Goal: Navigation & Orientation: Find specific page/section

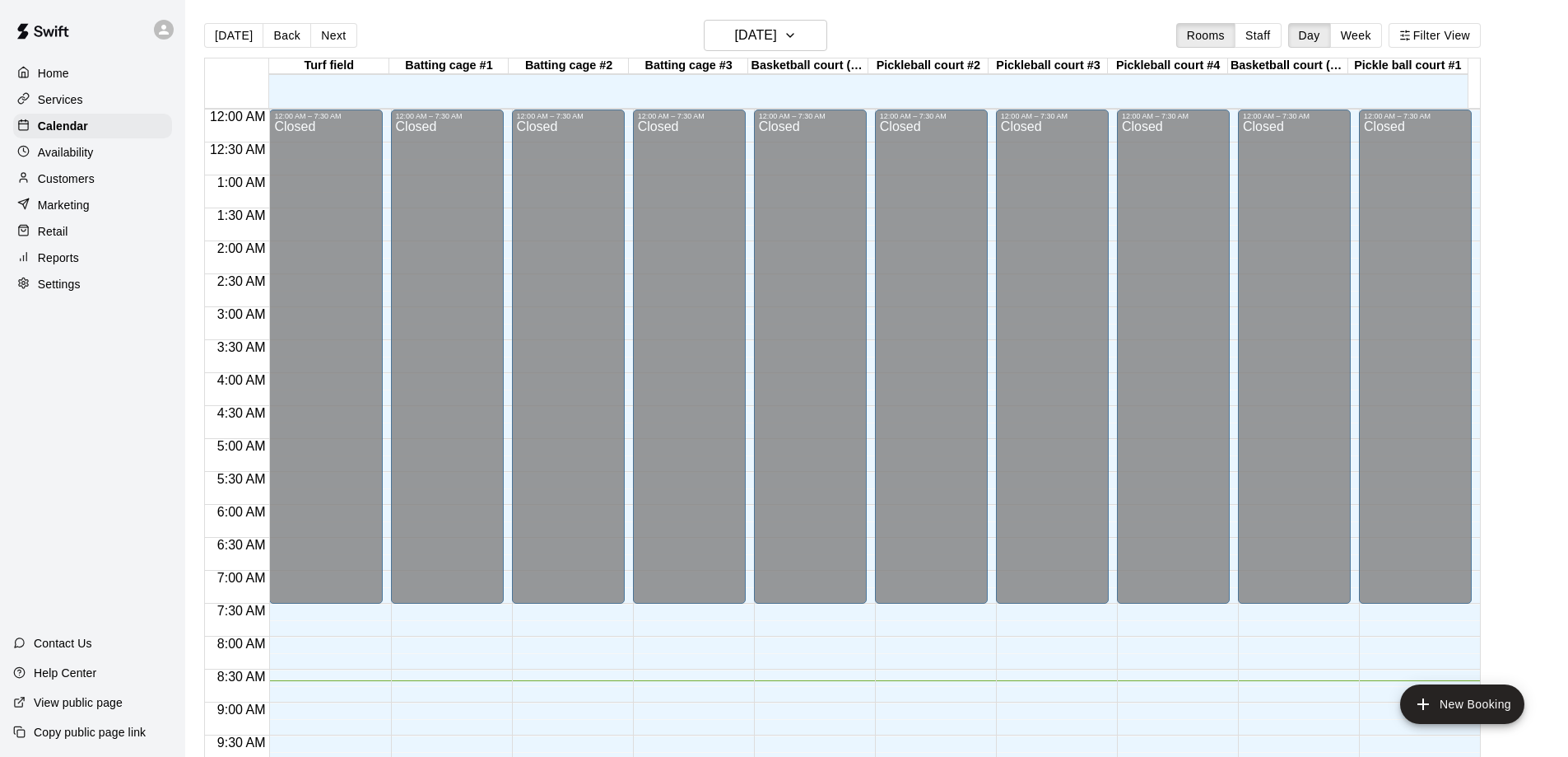
scroll to position [561, 0]
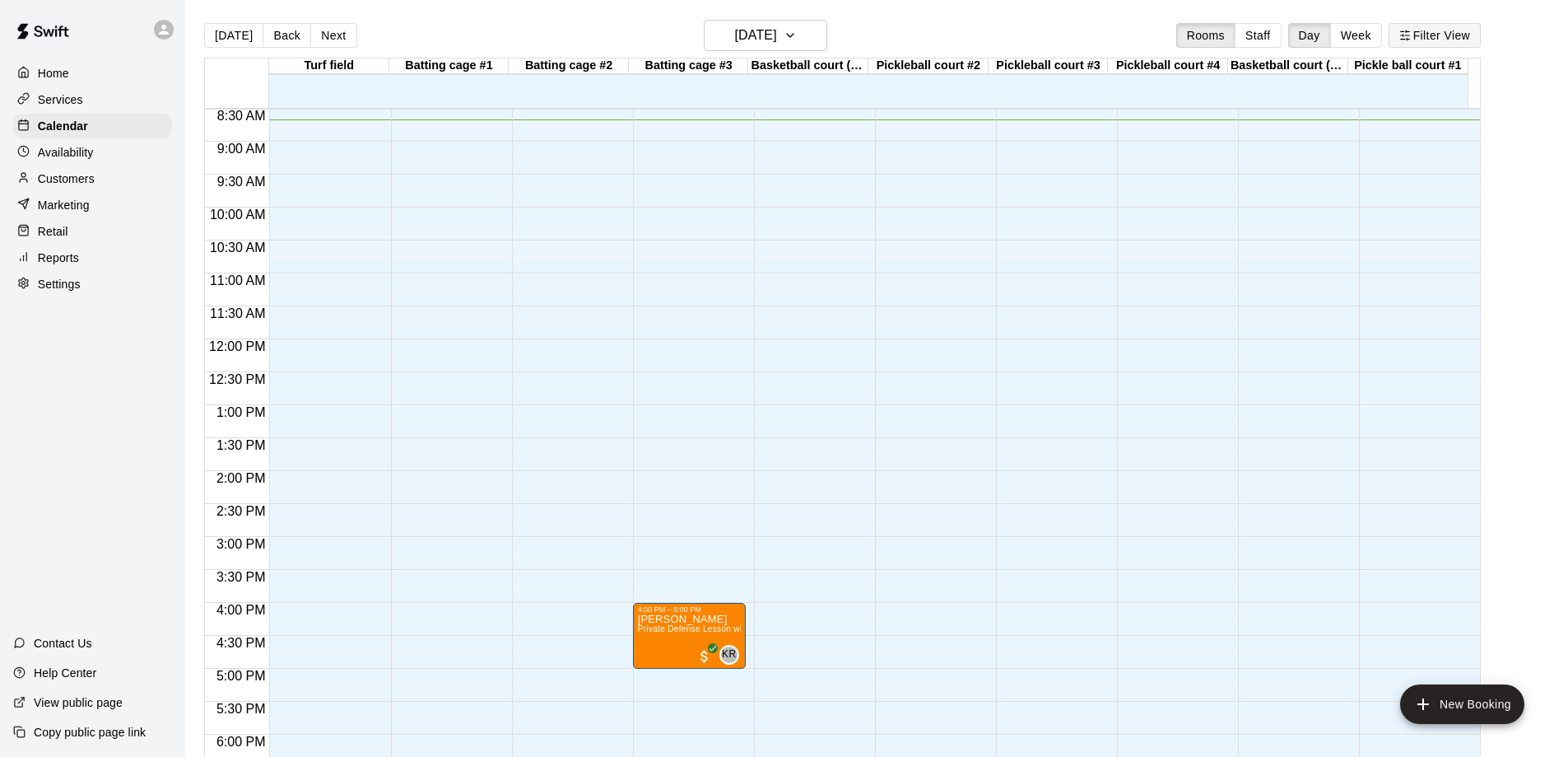
click at [1446, 24] on button "Filter View" at bounding box center [1434, 35] width 92 height 25
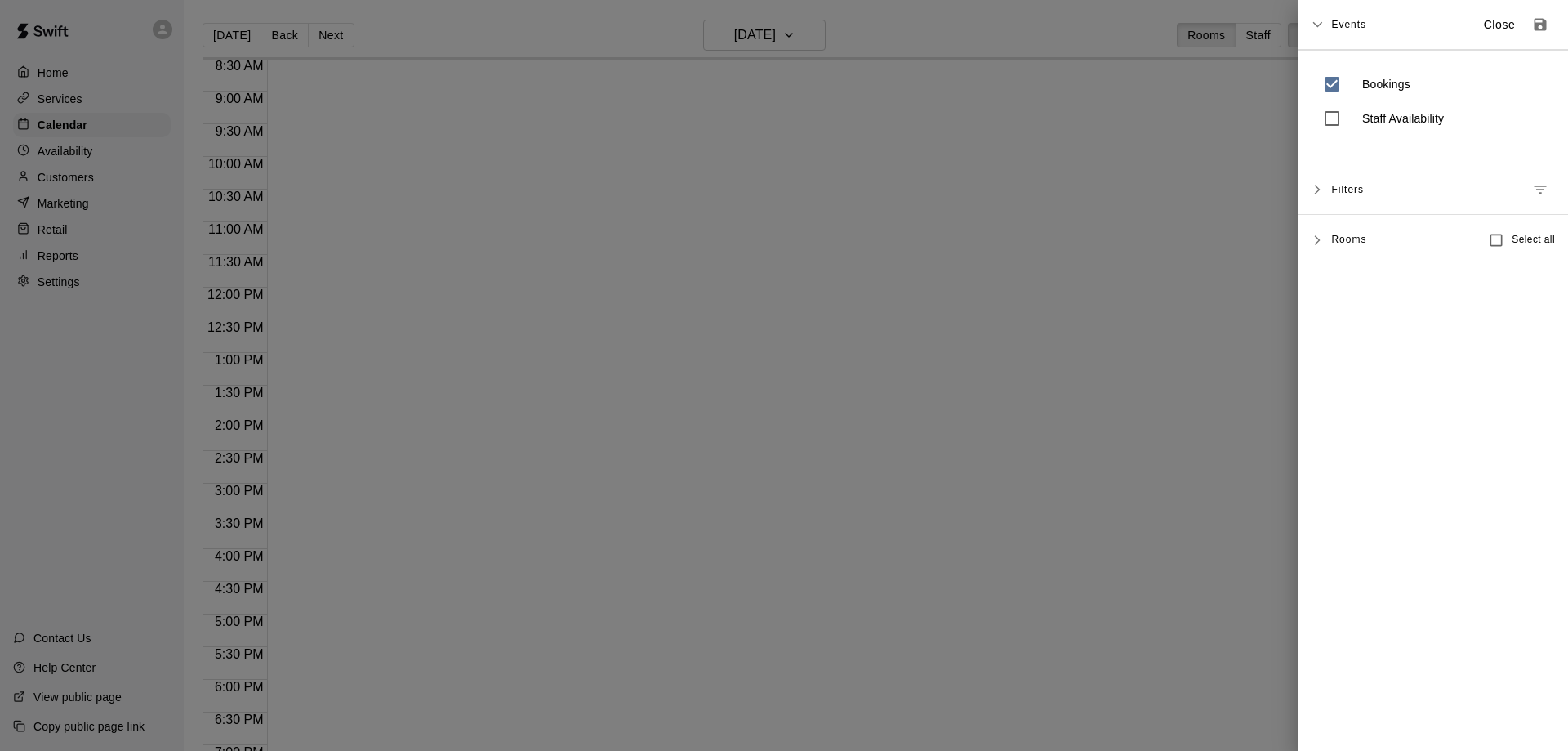
click at [1349, 239] on span "Rooms" at bounding box center [1349, 238] width 35 height 13
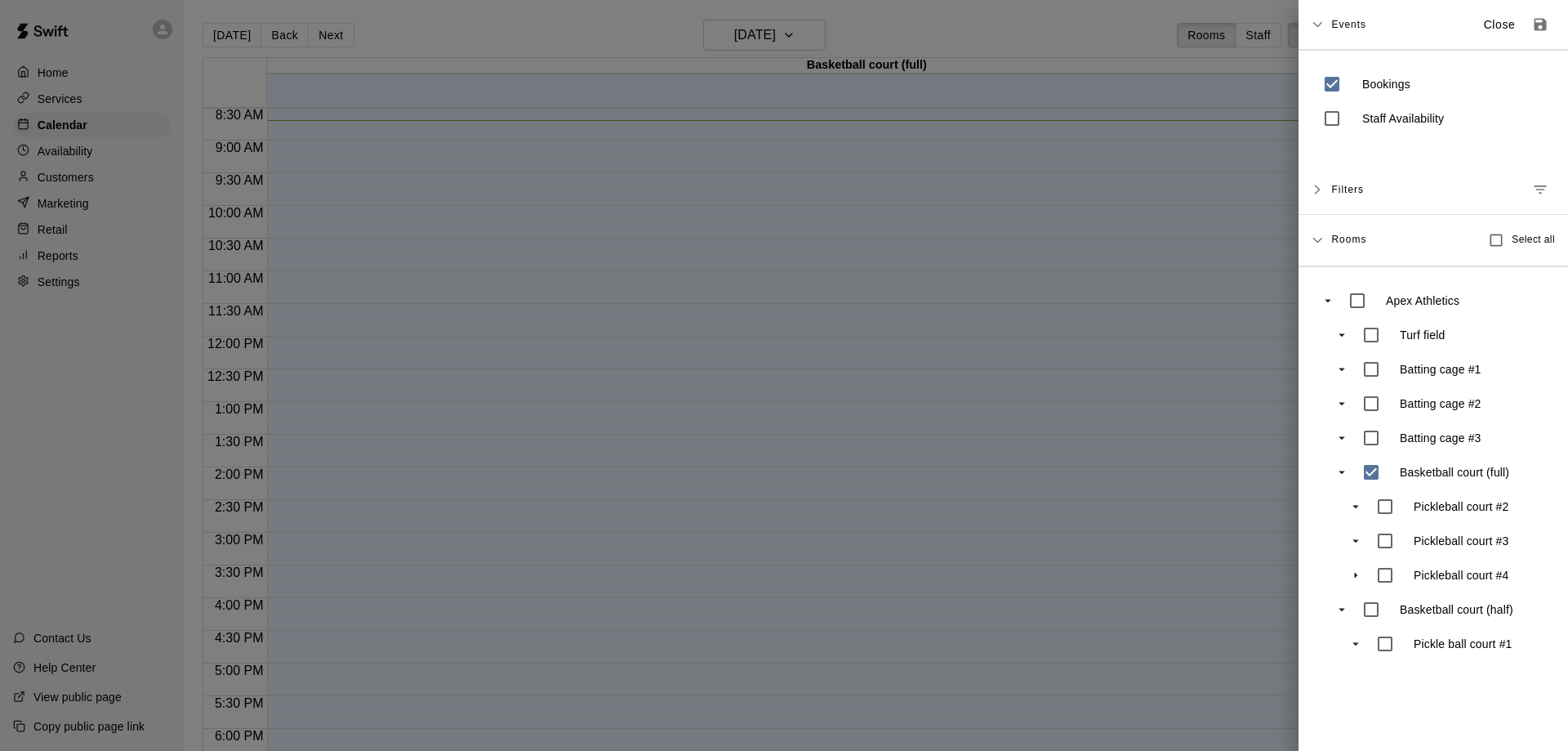
click at [1123, 444] on div at bounding box center [784, 376] width 1568 height 751
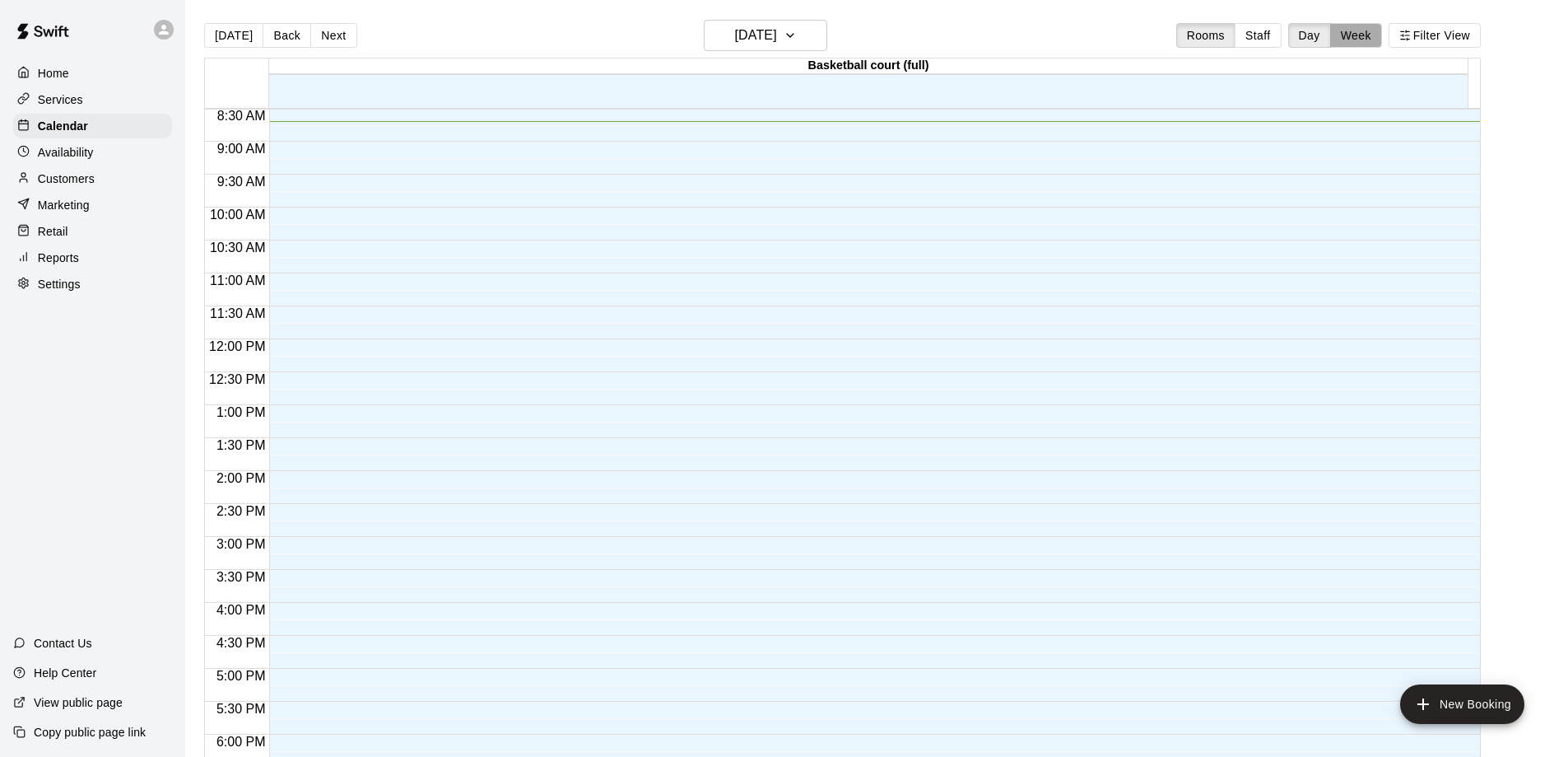
click at [1364, 33] on button "Week" at bounding box center [1355, 35] width 52 height 25
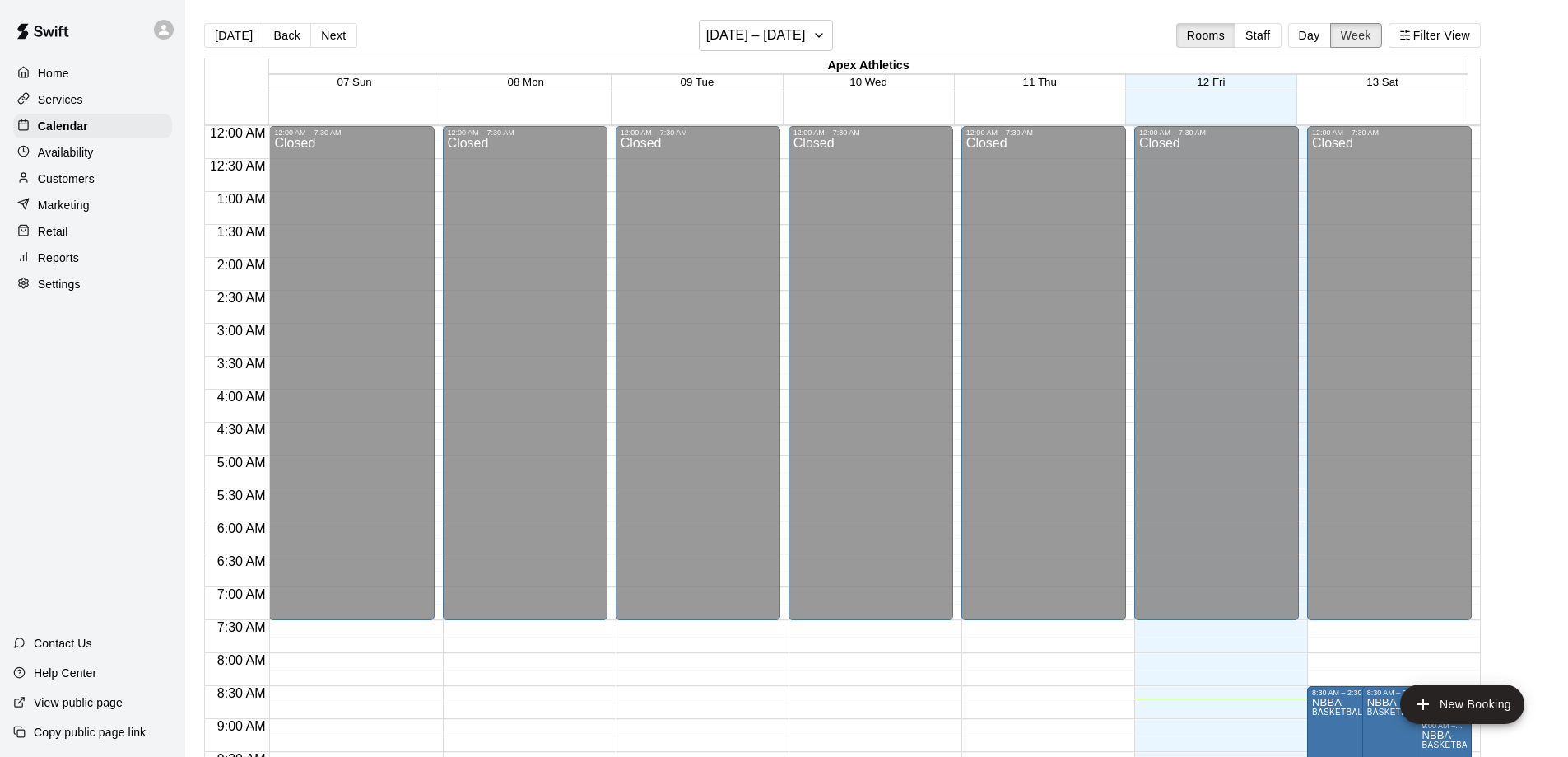
scroll to position [572, 0]
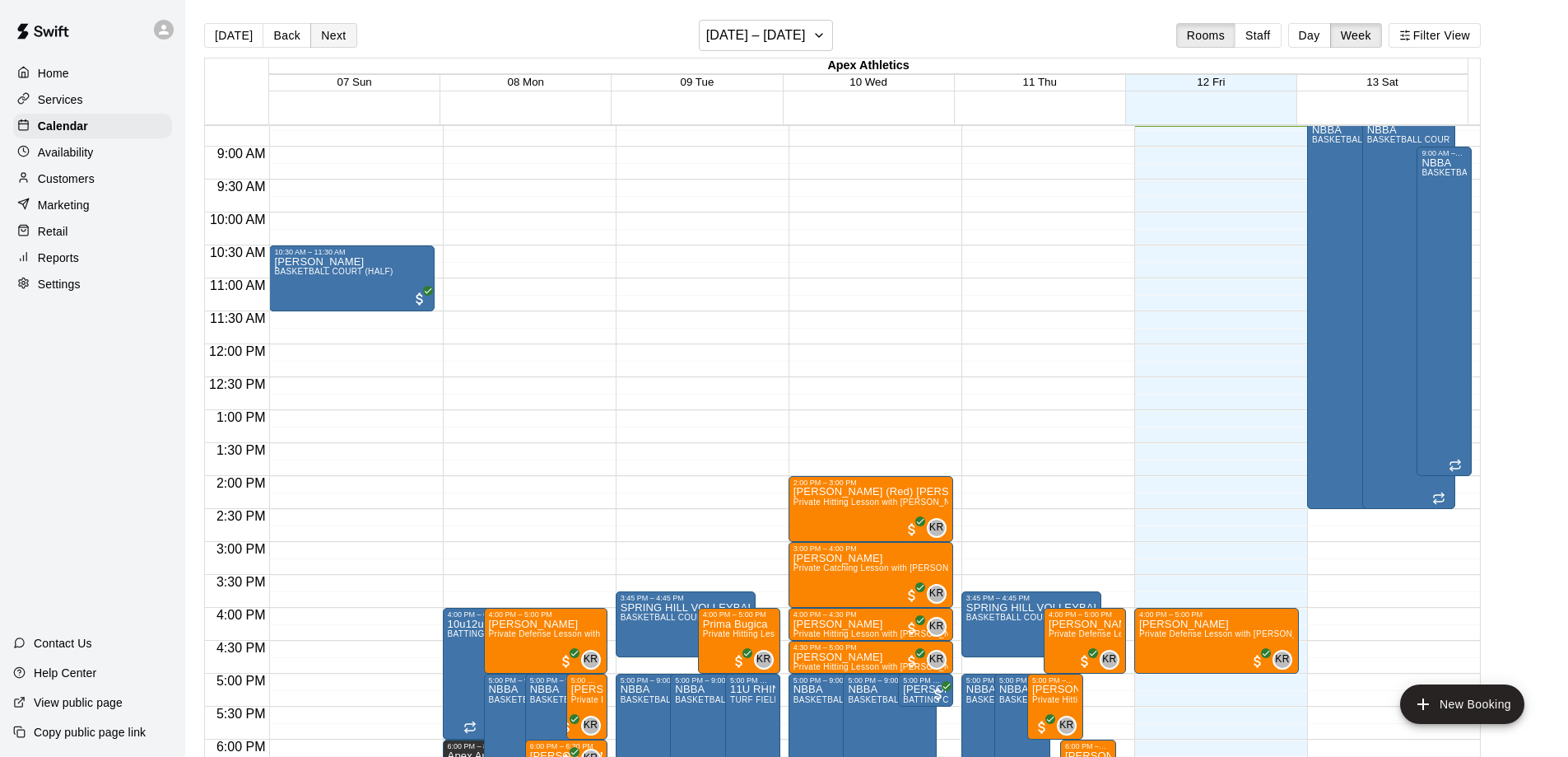
click at [320, 33] on button "Next" at bounding box center [333, 35] width 46 height 25
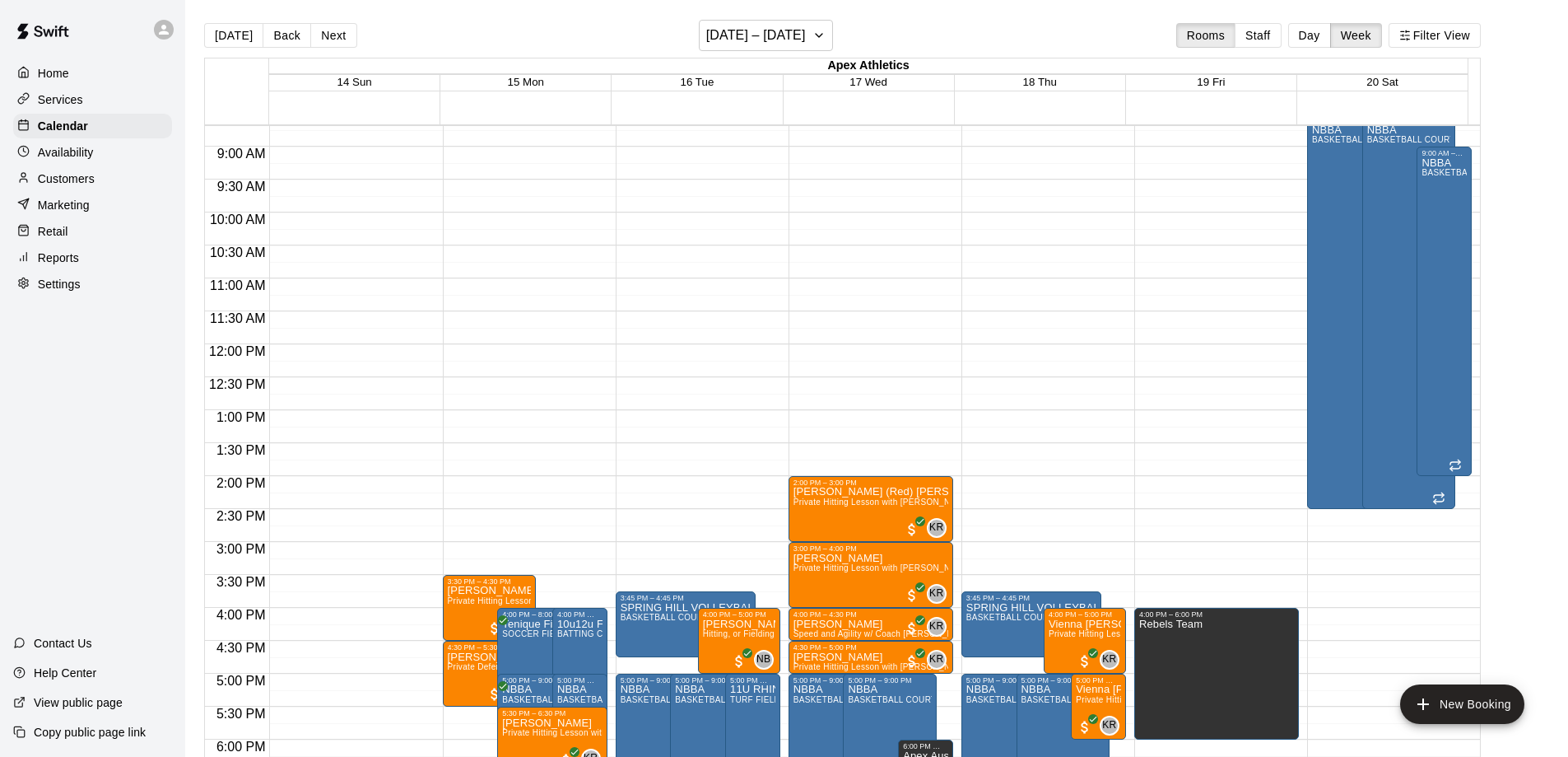
click at [1466, 11] on main "[DATE] Back Next [DATE] – [DATE] Rooms Staff Day Week Filter View Apex Athletic…" at bounding box center [876, 391] width 1382 height 783
click at [1461, 39] on button "Filter View" at bounding box center [1434, 35] width 92 height 25
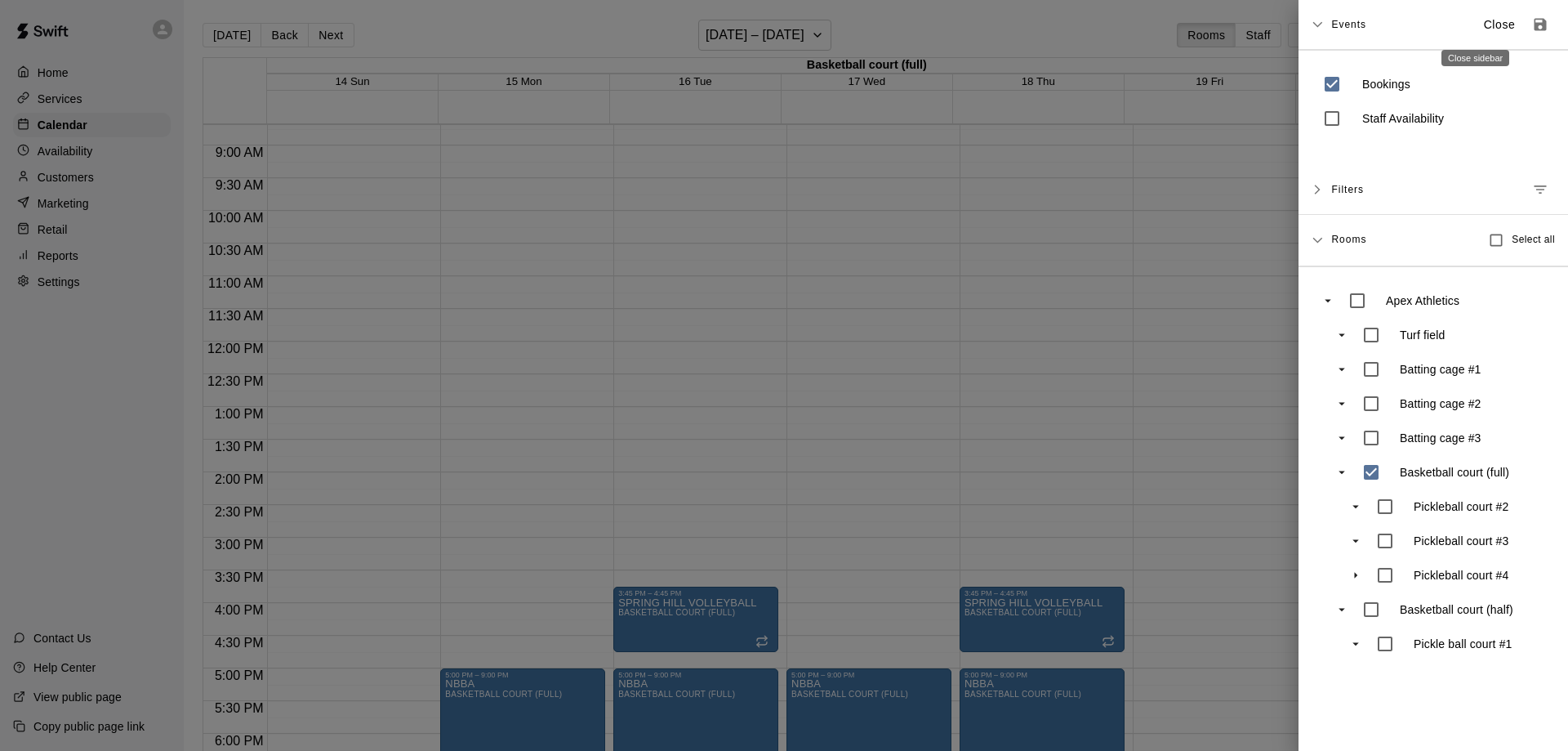
click at [1483, 19] on p "Close" at bounding box center [1499, 25] width 31 height 17
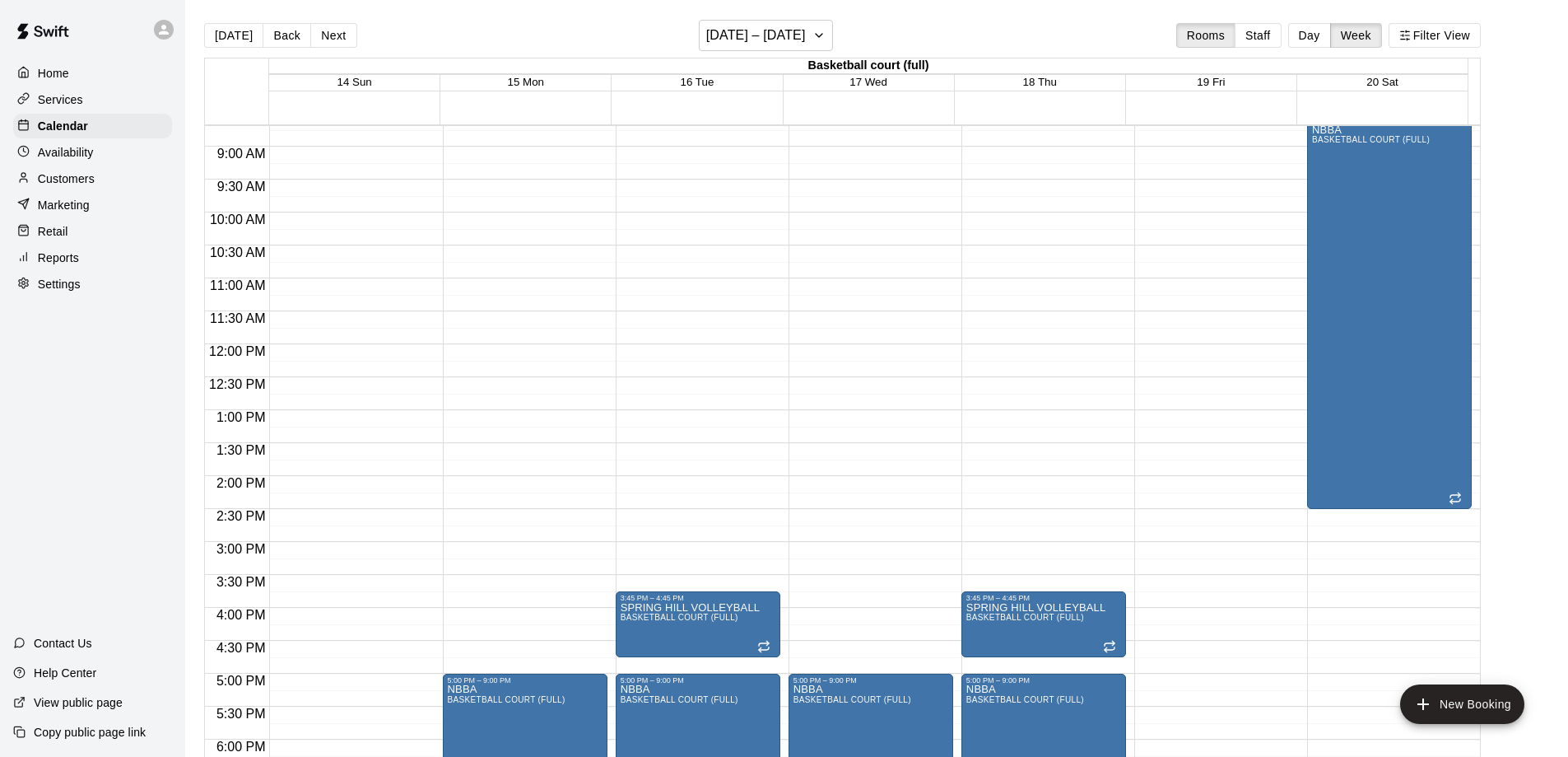
scroll to position [655, 0]
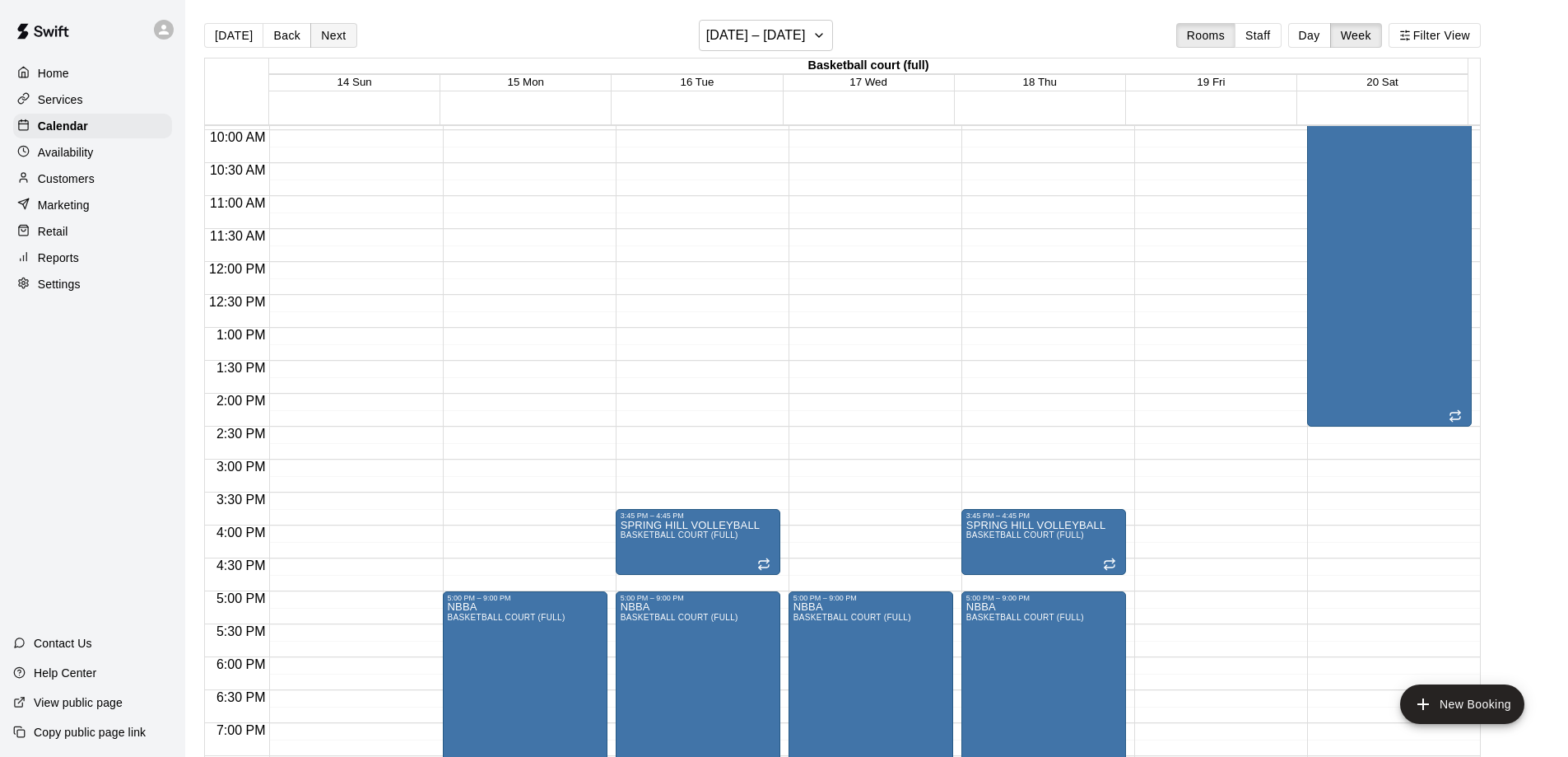
click at [321, 37] on button "Next" at bounding box center [333, 35] width 46 height 25
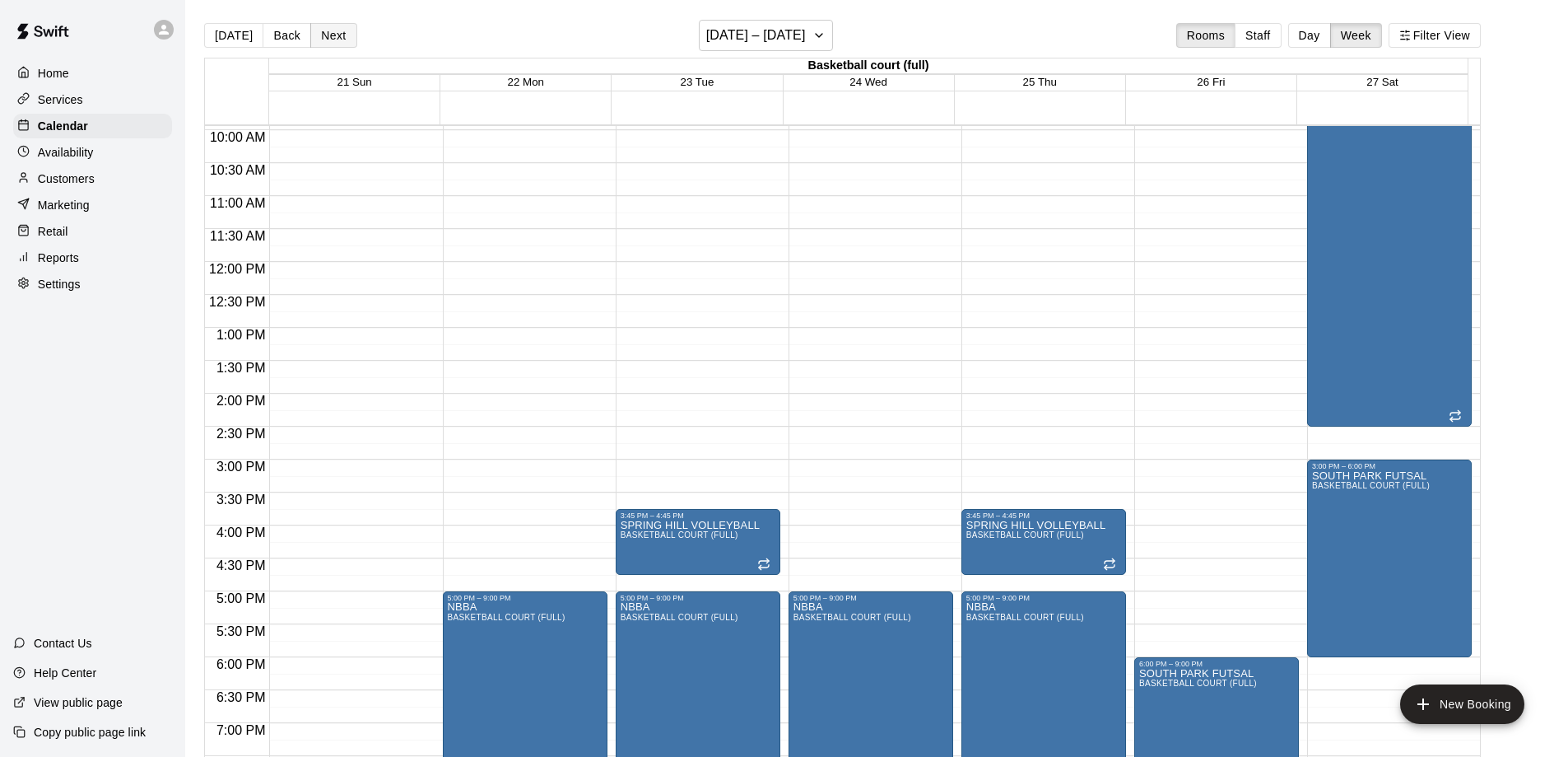
click at [321, 37] on button "Next" at bounding box center [333, 35] width 46 height 25
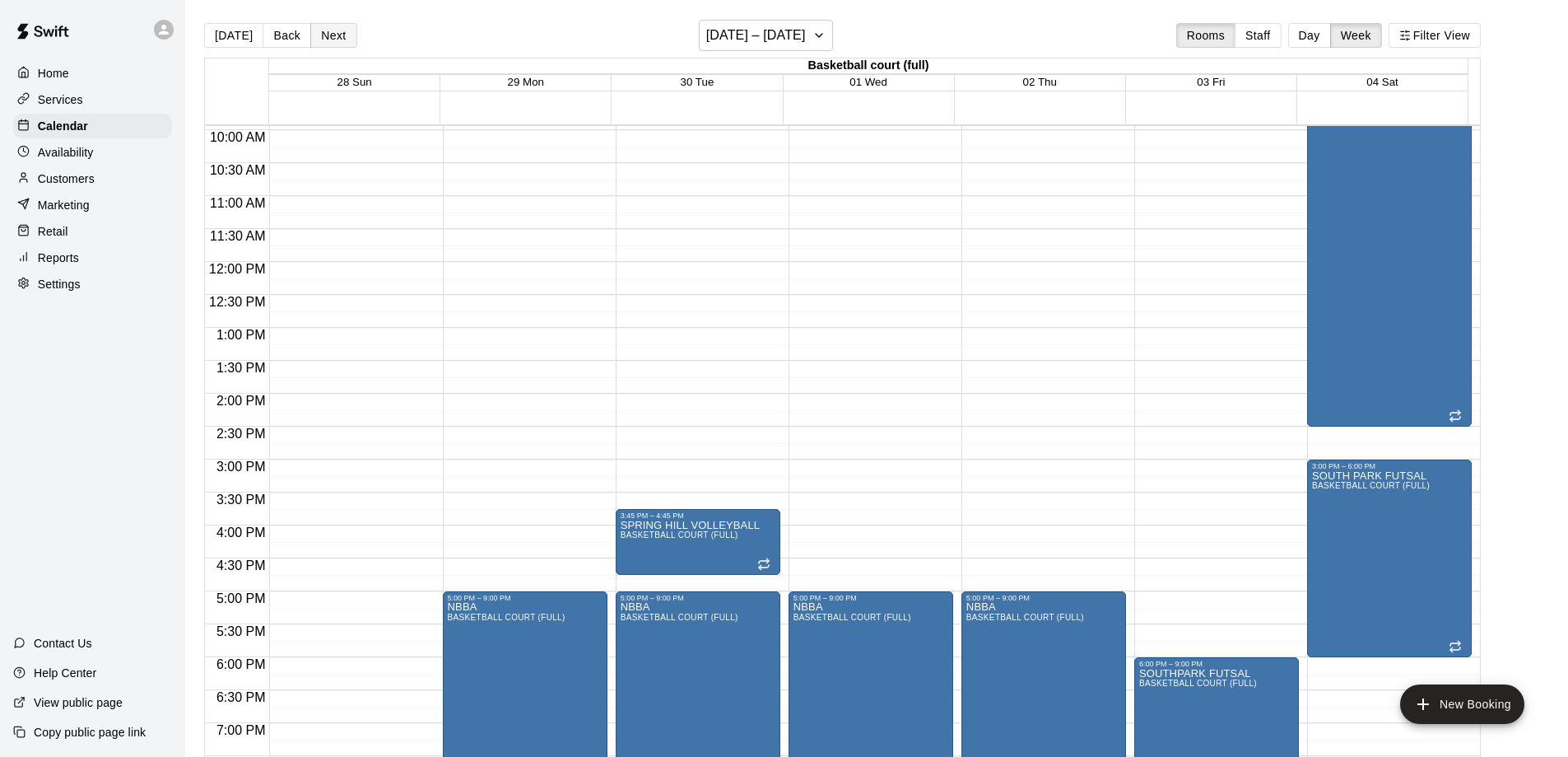
click at [321, 37] on button "Next" at bounding box center [333, 35] width 46 height 25
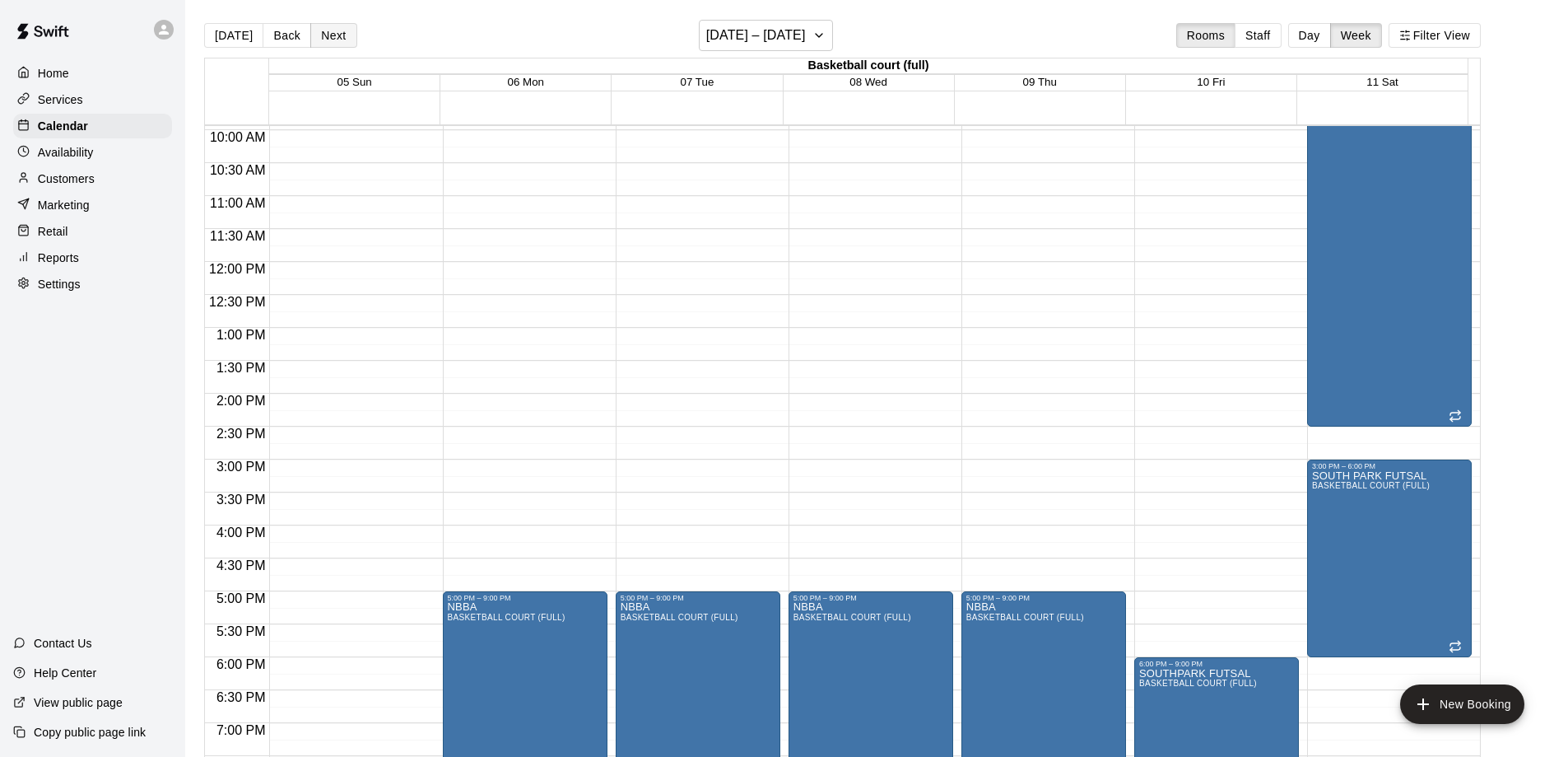
click at [321, 37] on button "Next" at bounding box center [333, 35] width 46 height 25
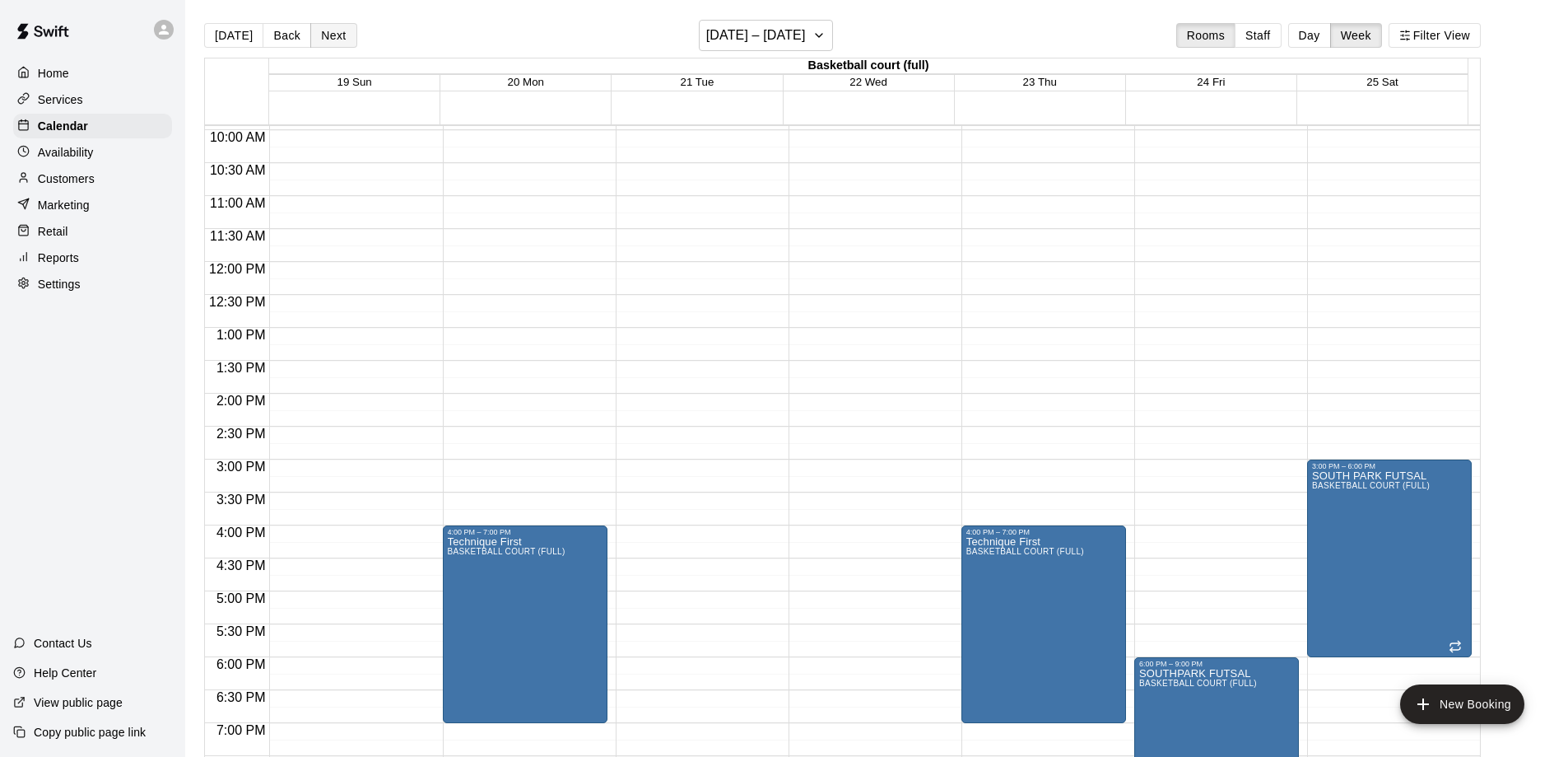
click at [321, 37] on button "Next" at bounding box center [333, 35] width 46 height 25
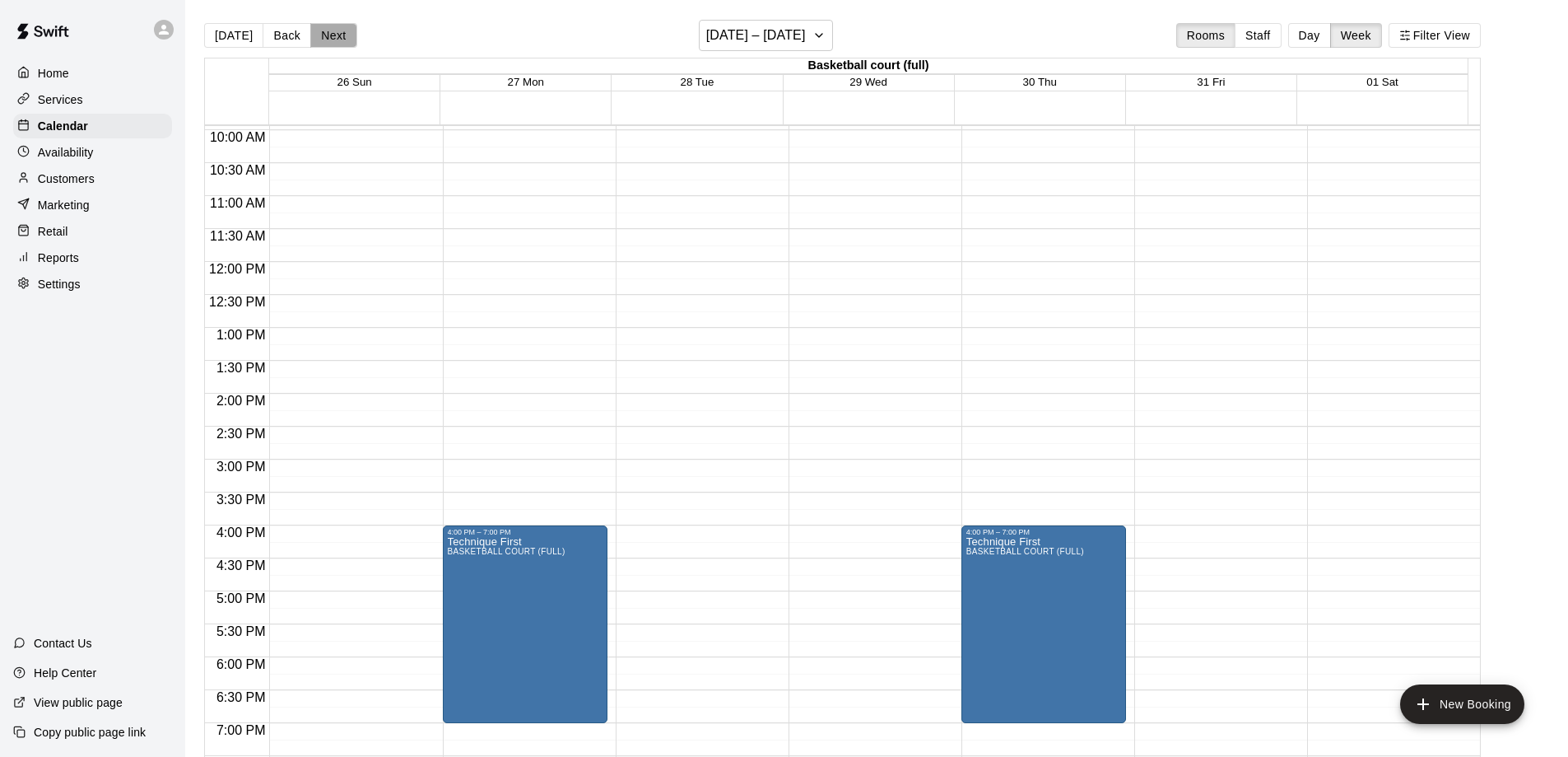
click at [349, 27] on button "Next" at bounding box center [333, 35] width 46 height 25
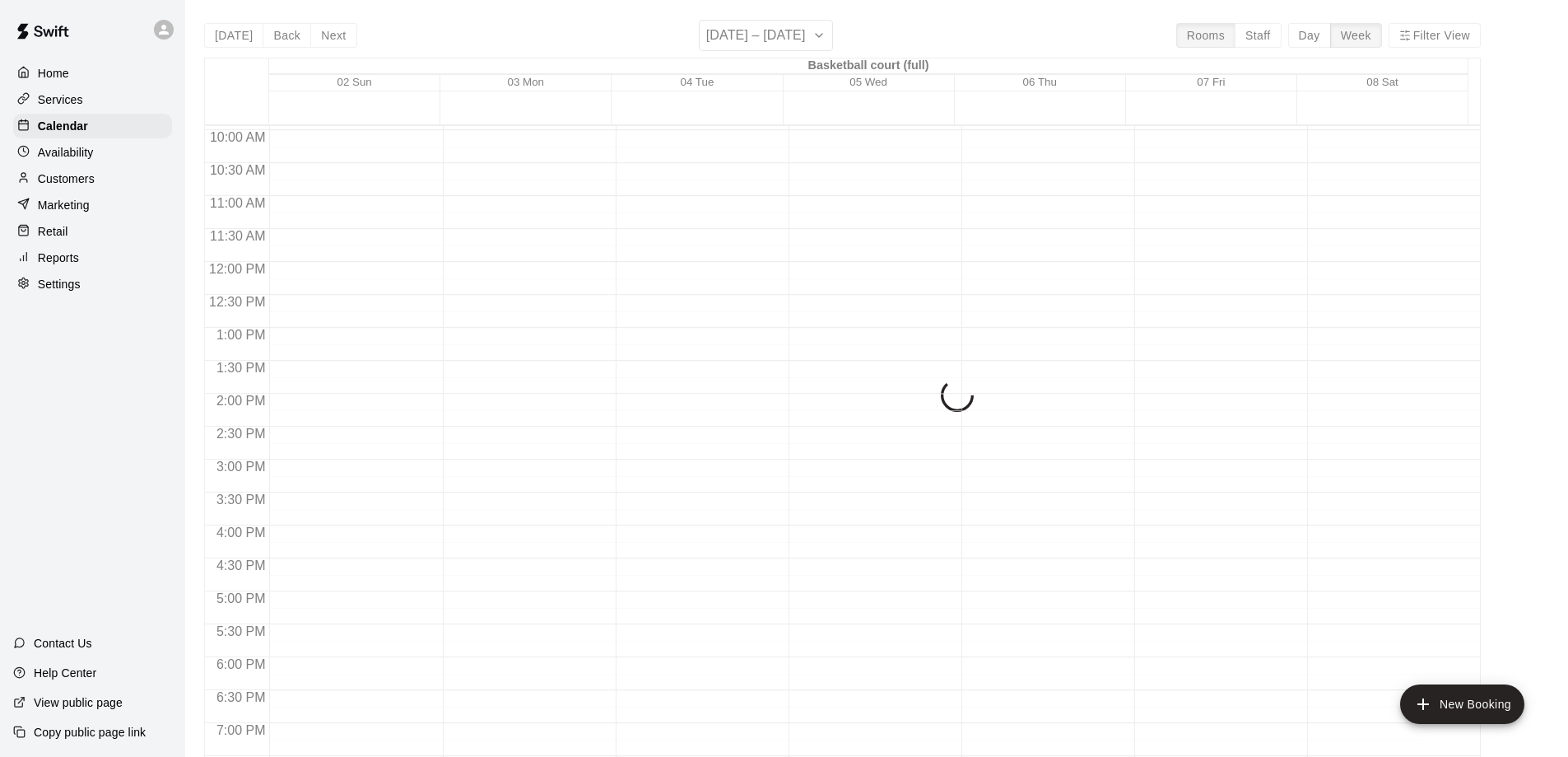
click at [330, 32] on div "[DATE] Back Next [DATE] – [DATE] Rooms Staff Day Week Filter View Basketball co…" at bounding box center [842, 398] width 1277 height 757
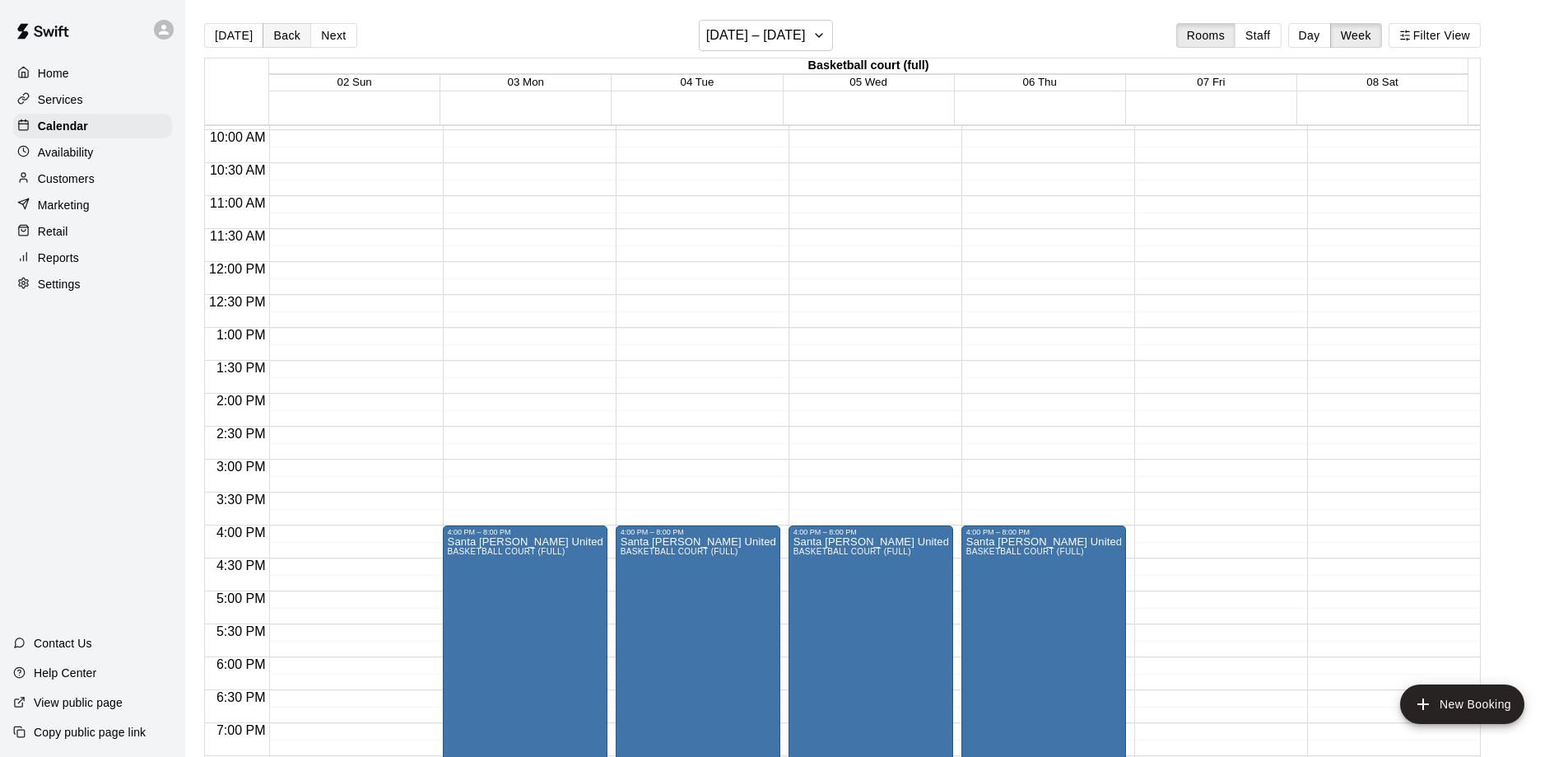
click at [283, 38] on button "Back" at bounding box center [286, 35] width 48 height 25
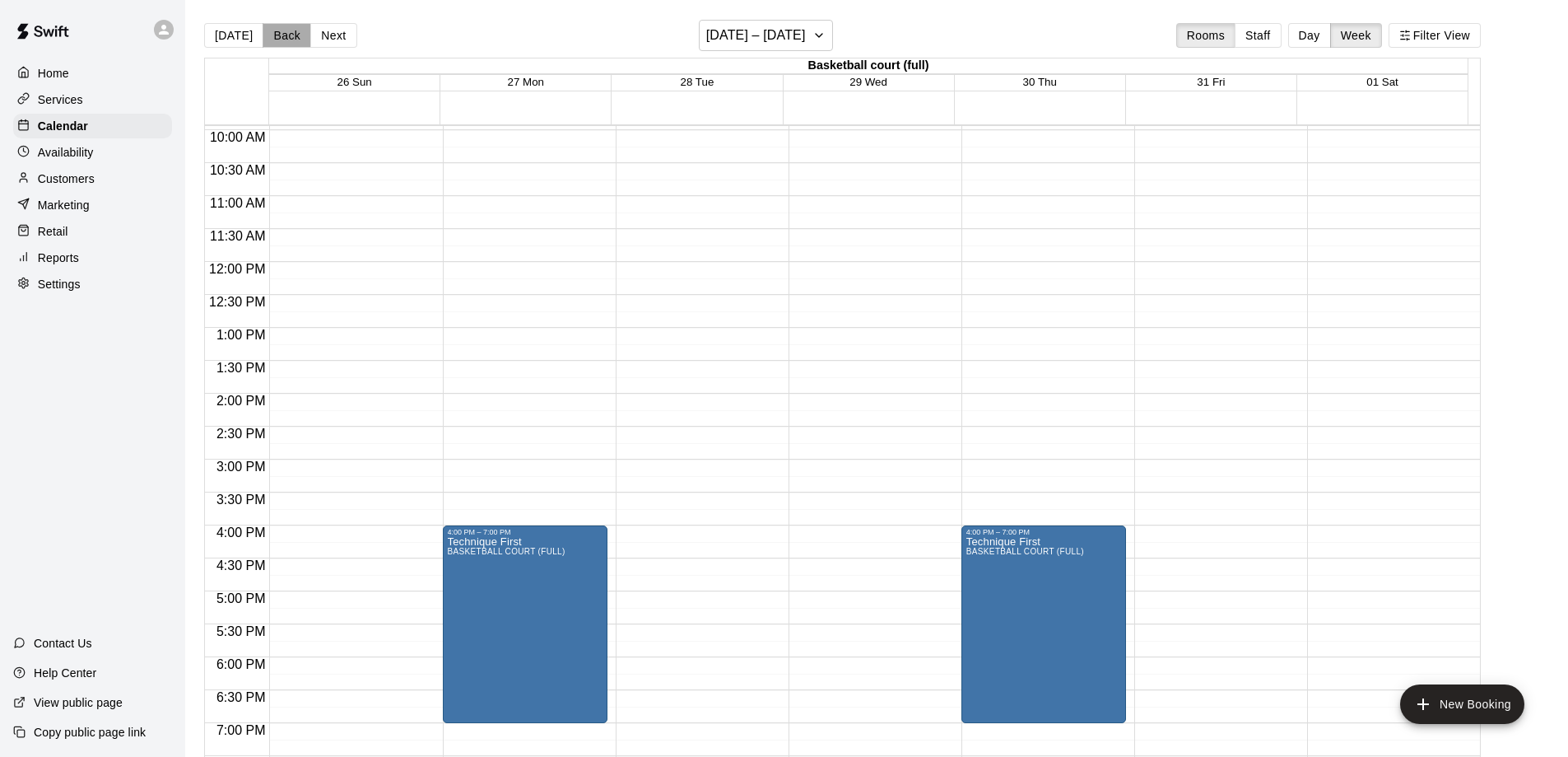
click at [283, 38] on button "Back" at bounding box center [286, 35] width 48 height 25
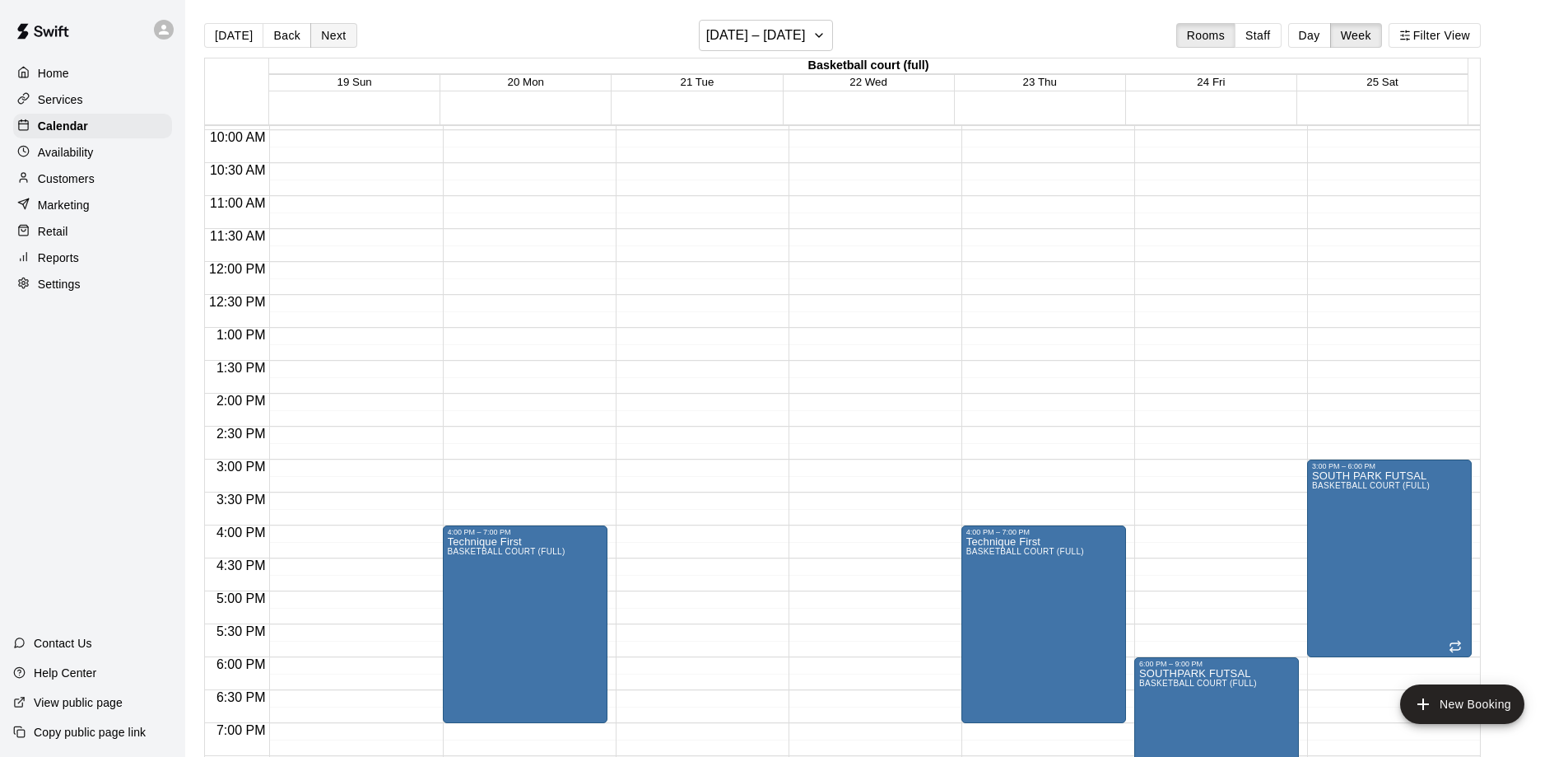
click at [333, 36] on button "Next" at bounding box center [333, 35] width 46 height 25
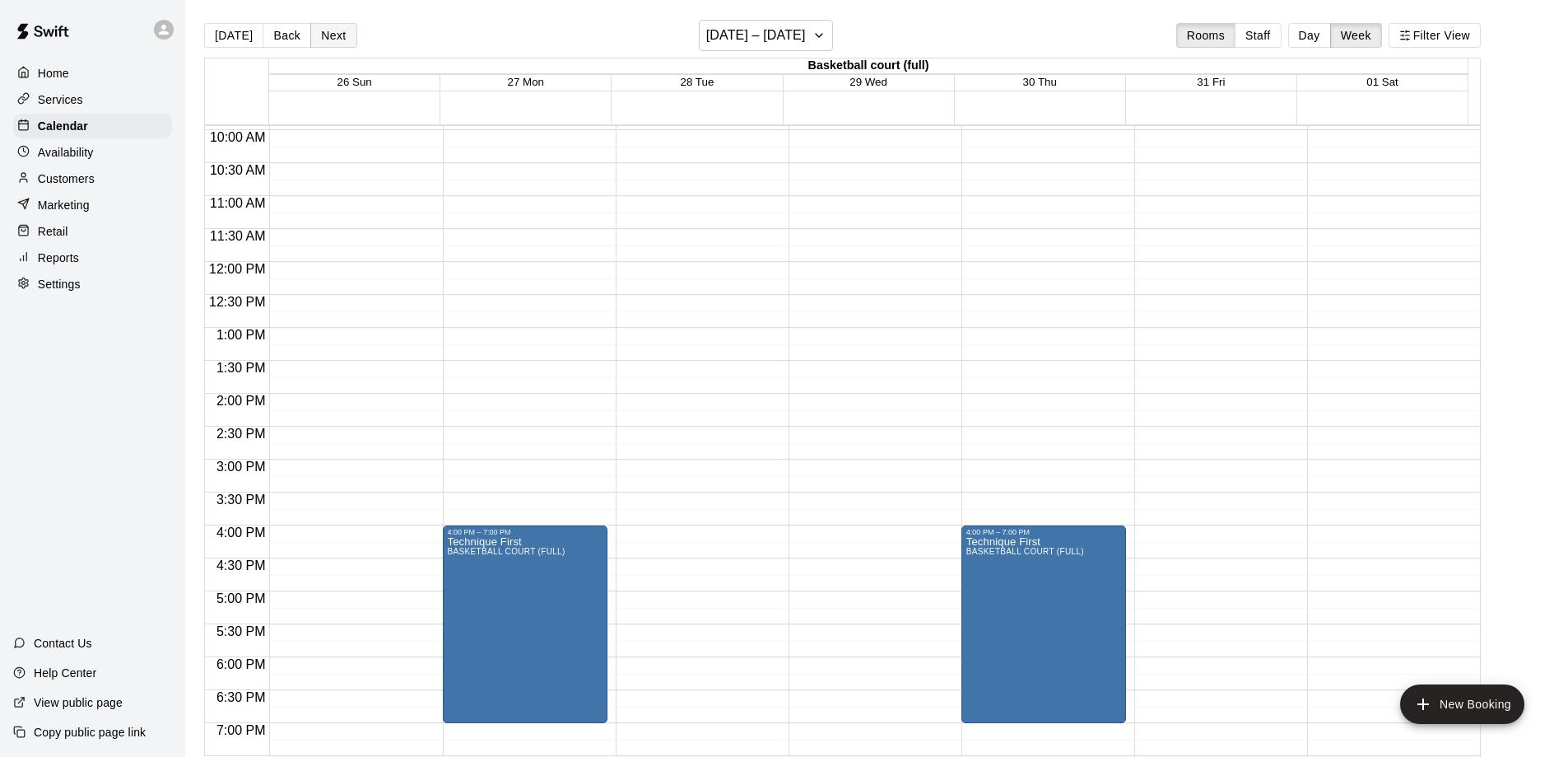
click at [333, 36] on button "Next" at bounding box center [333, 35] width 46 height 25
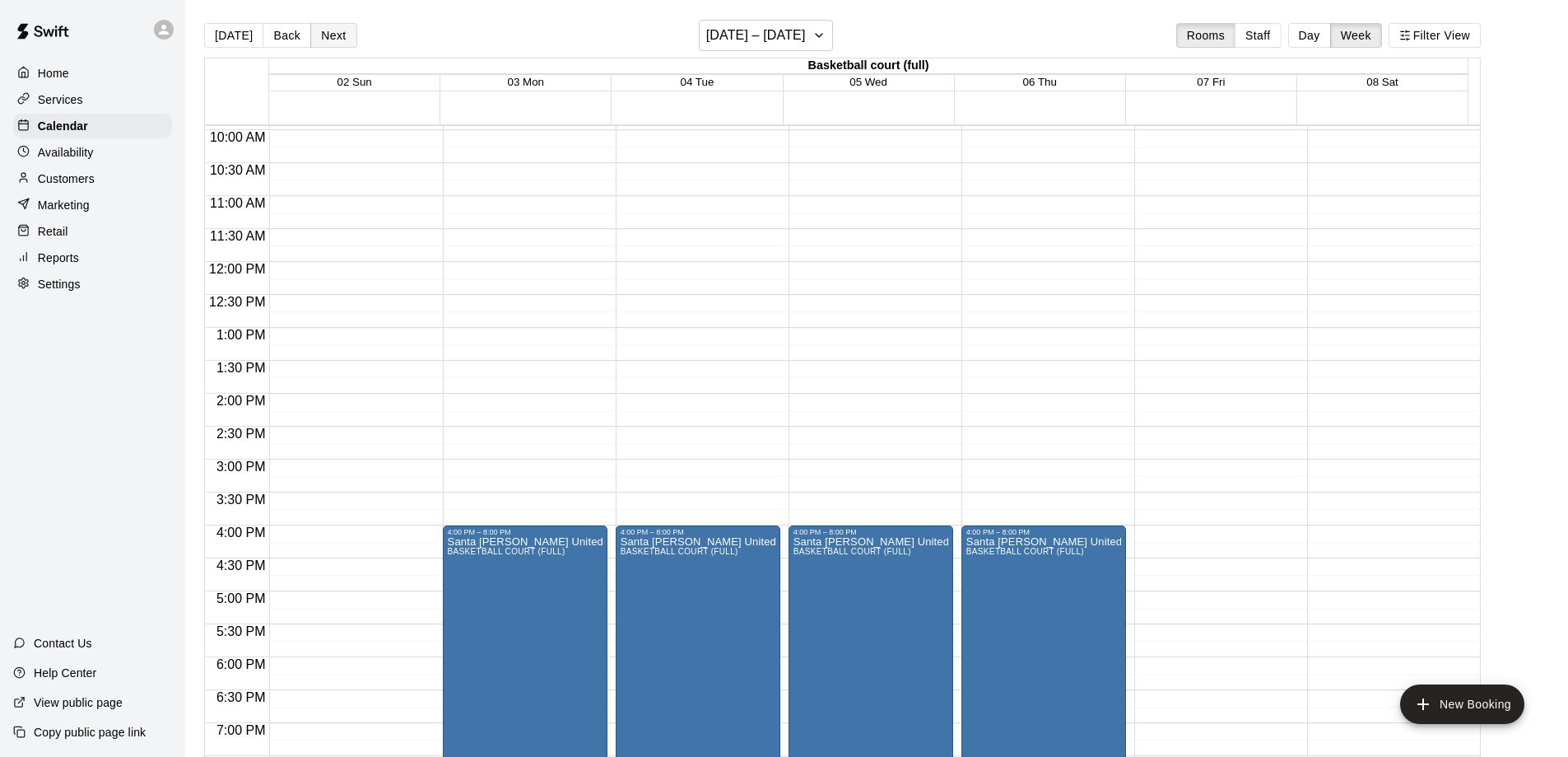
click at [324, 33] on button "Next" at bounding box center [333, 35] width 46 height 25
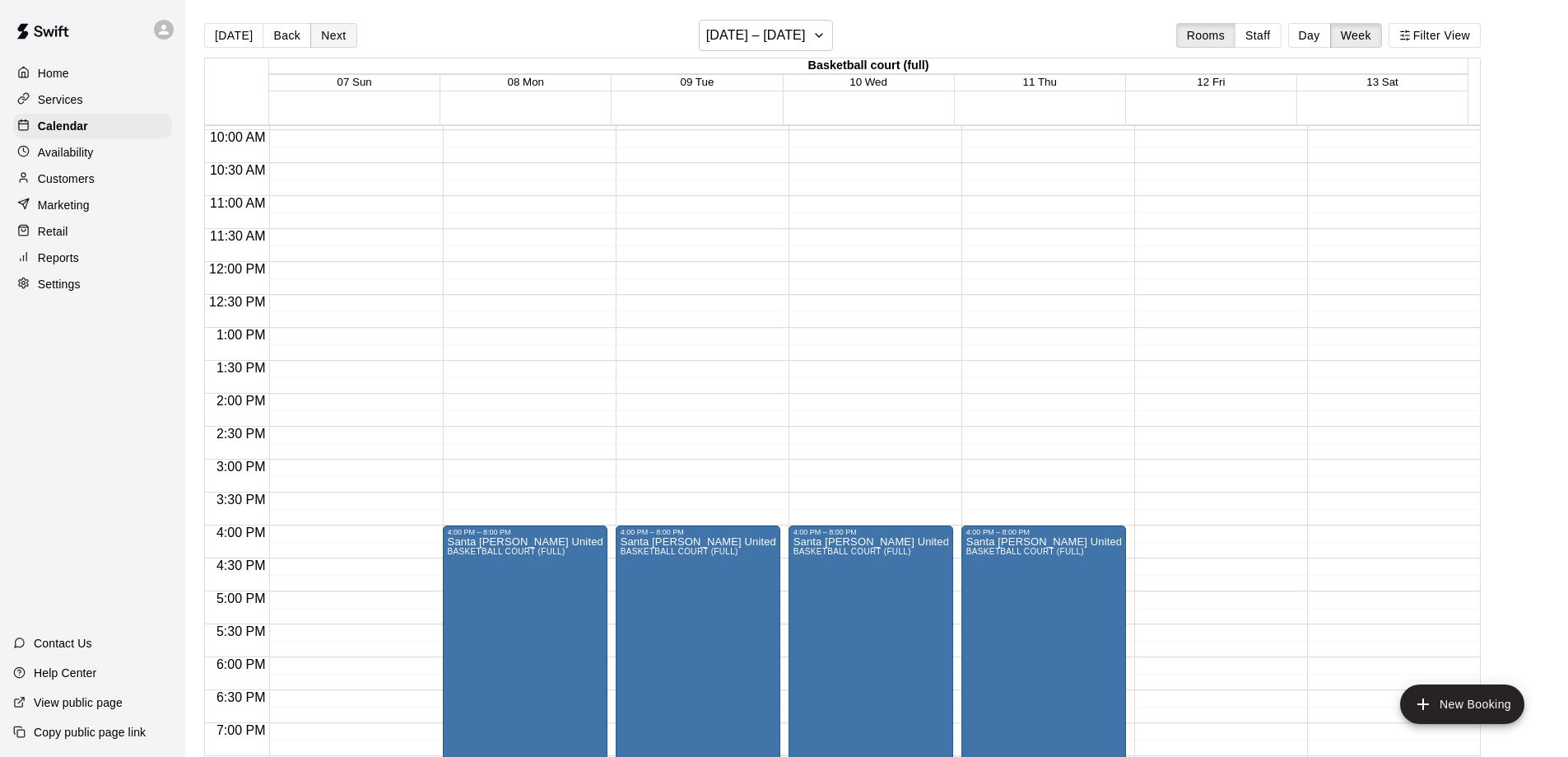
click at [324, 33] on button "Next" at bounding box center [333, 35] width 46 height 25
click at [324, 33] on div "[DATE] Back Next [DATE] – [DATE] Rooms Staff Day Week Filter View Basketball co…" at bounding box center [842, 398] width 1277 height 757
click at [324, 33] on button "Next" at bounding box center [333, 35] width 46 height 25
click at [1458, 39] on button "Filter View" at bounding box center [1434, 35] width 92 height 25
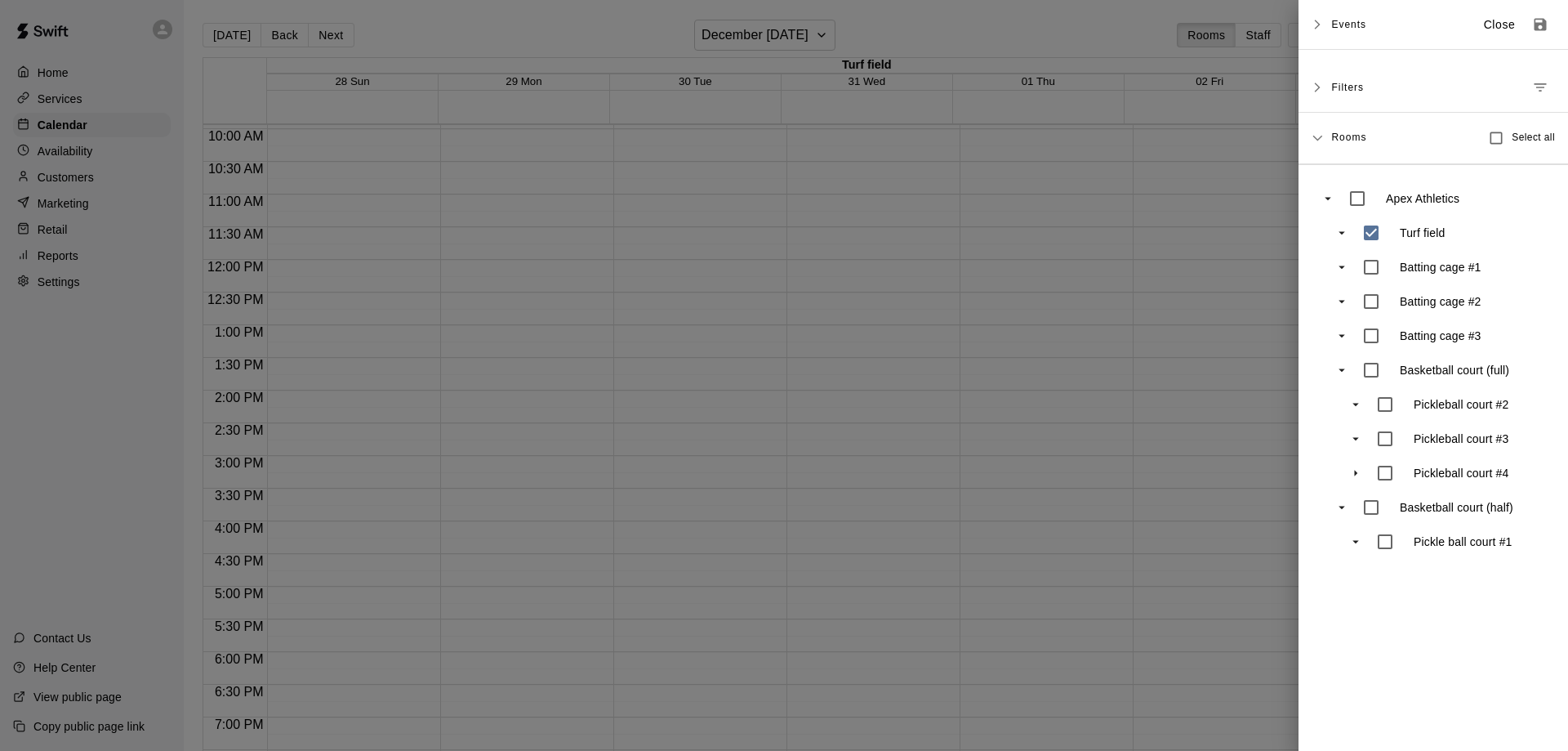
click at [1223, 323] on div at bounding box center [784, 376] width 1568 height 751
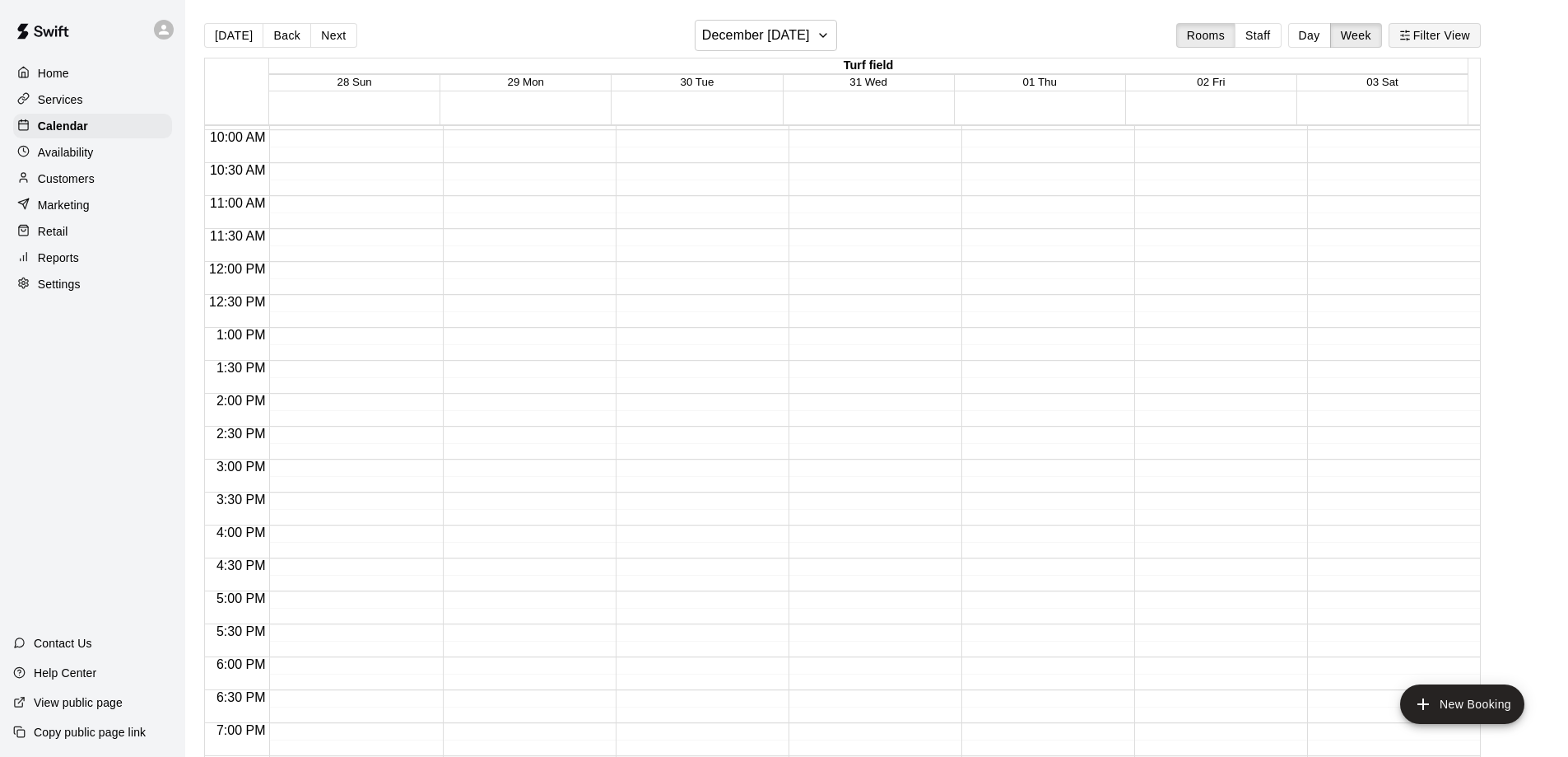
click at [1452, 35] on button "Filter View" at bounding box center [1434, 35] width 92 height 25
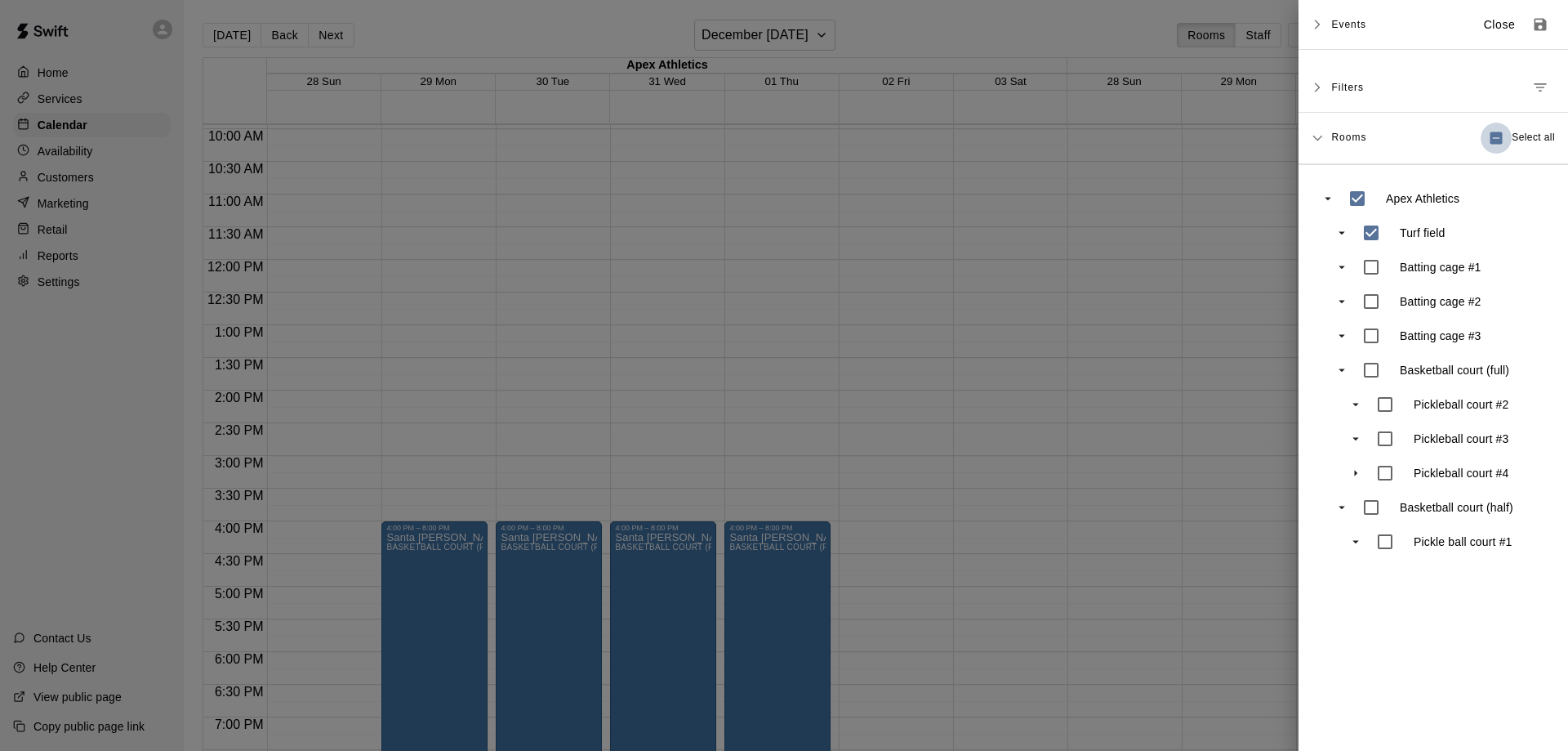
click at [1070, 436] on div at bounding box center [784, 376] width 1568 height 751
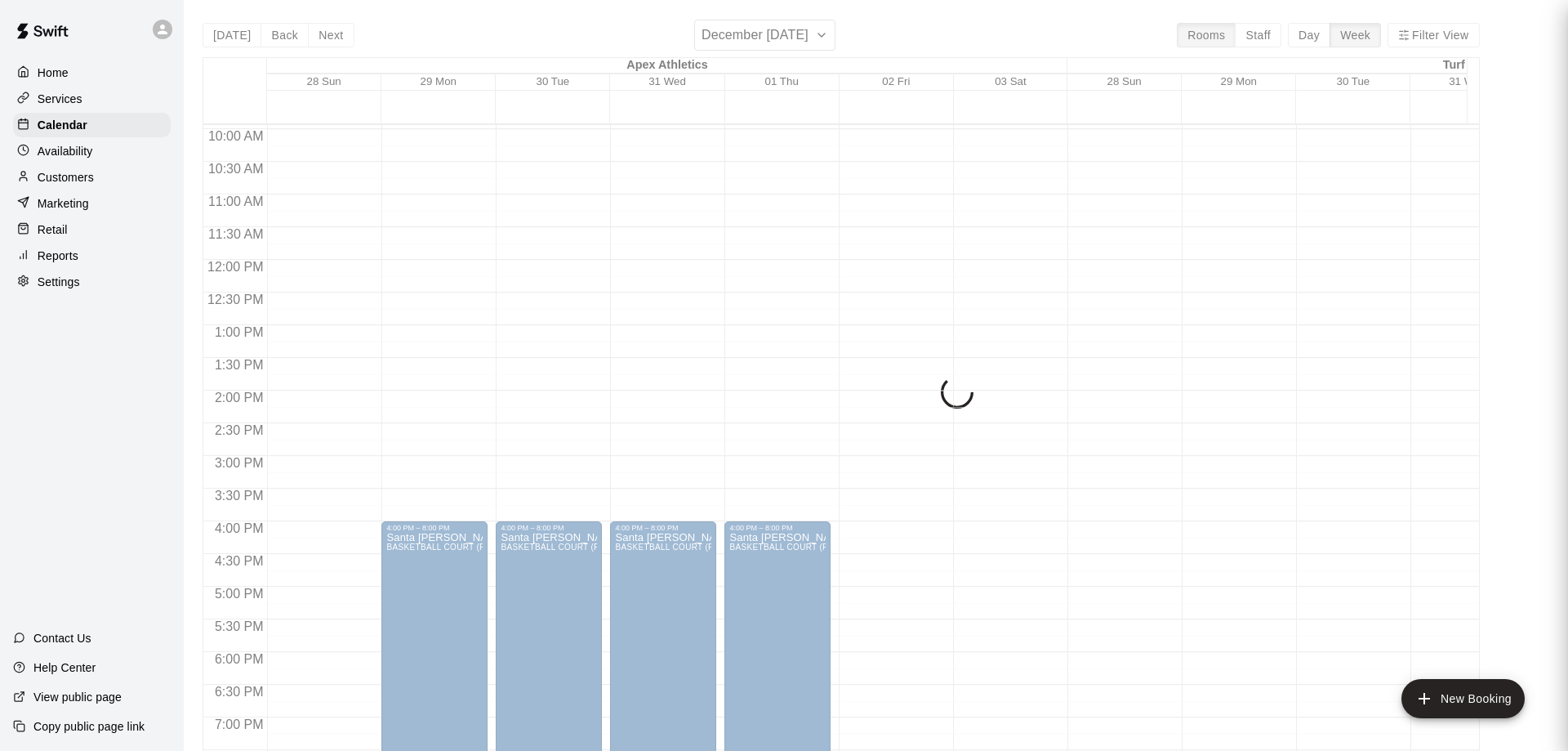
click at [1474, 24] on button "Filter View" at bounding box center [1433, 35] width 92 height 24
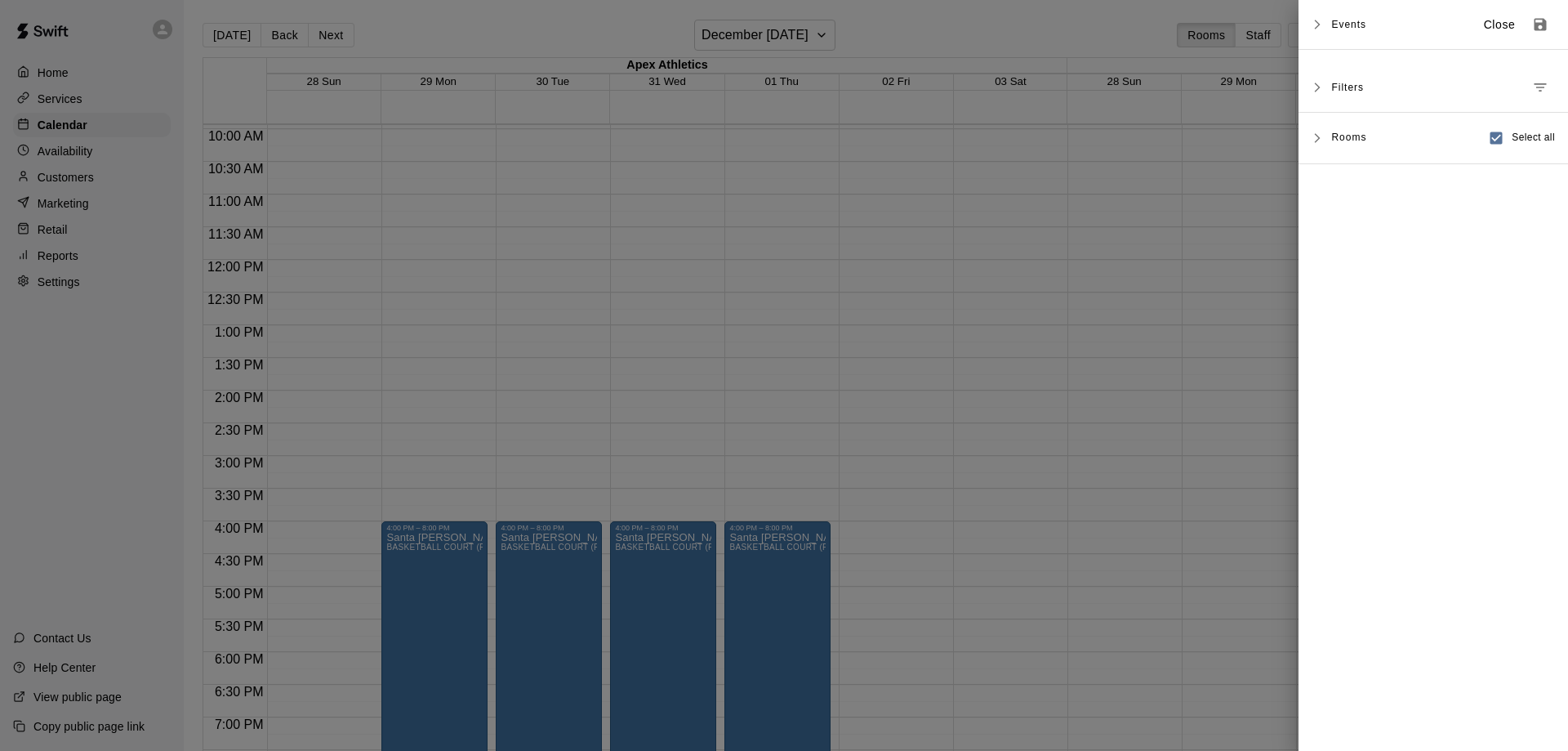
drag, startPoint x: 1164, startPoint y: 256, endPoint x: 1417, endPoint y: 17, distance: 348.0
click at [1166, 255] on div at bounding box center [784, 376] width 1568 height 751
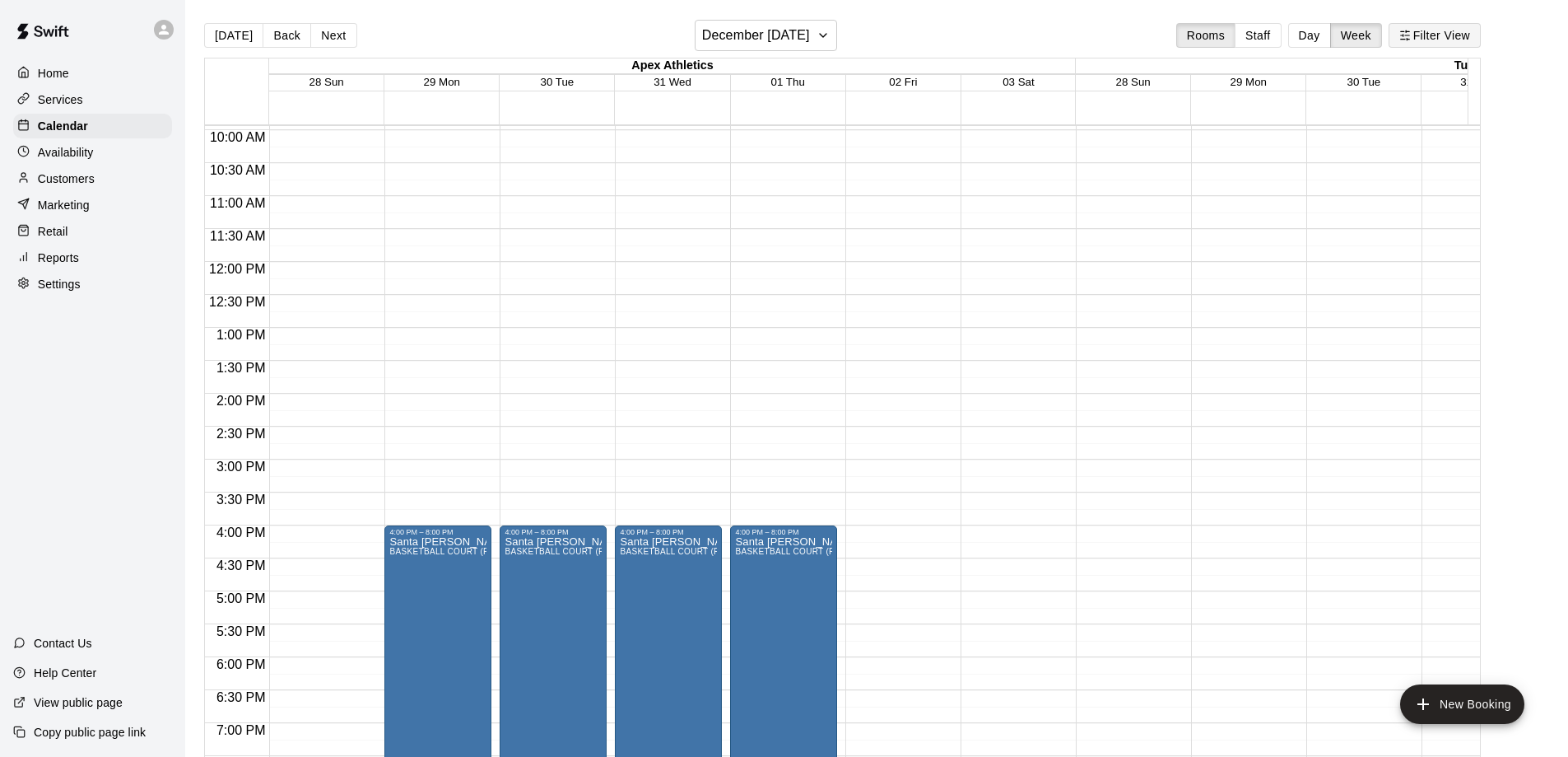
click at [1436, 34] on button "Filter View" at bounding box center [1434, 35] width 92 height 25
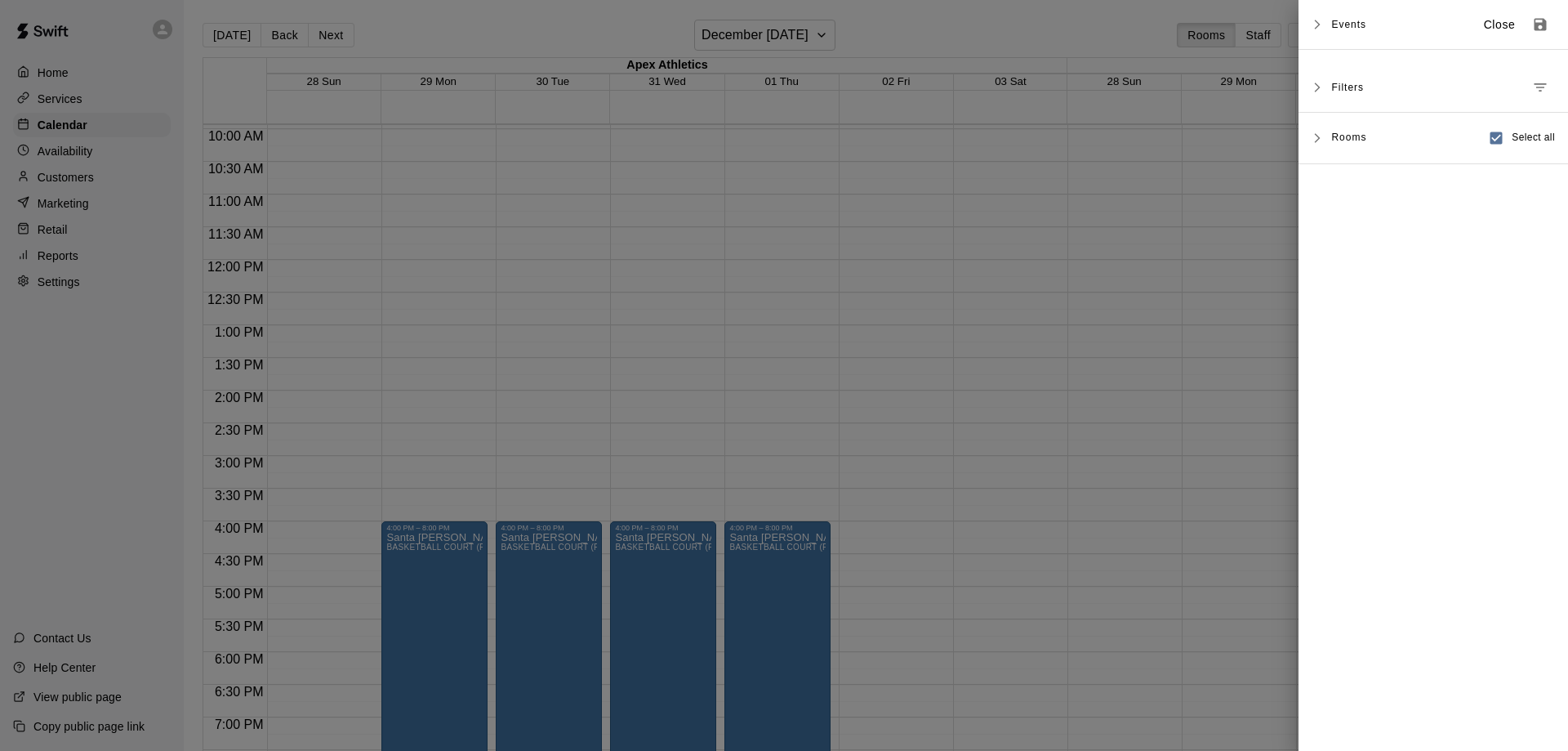
click at [1338, 143] on div "Rooms" at bounding box center [1349, 138] width 35 height 26
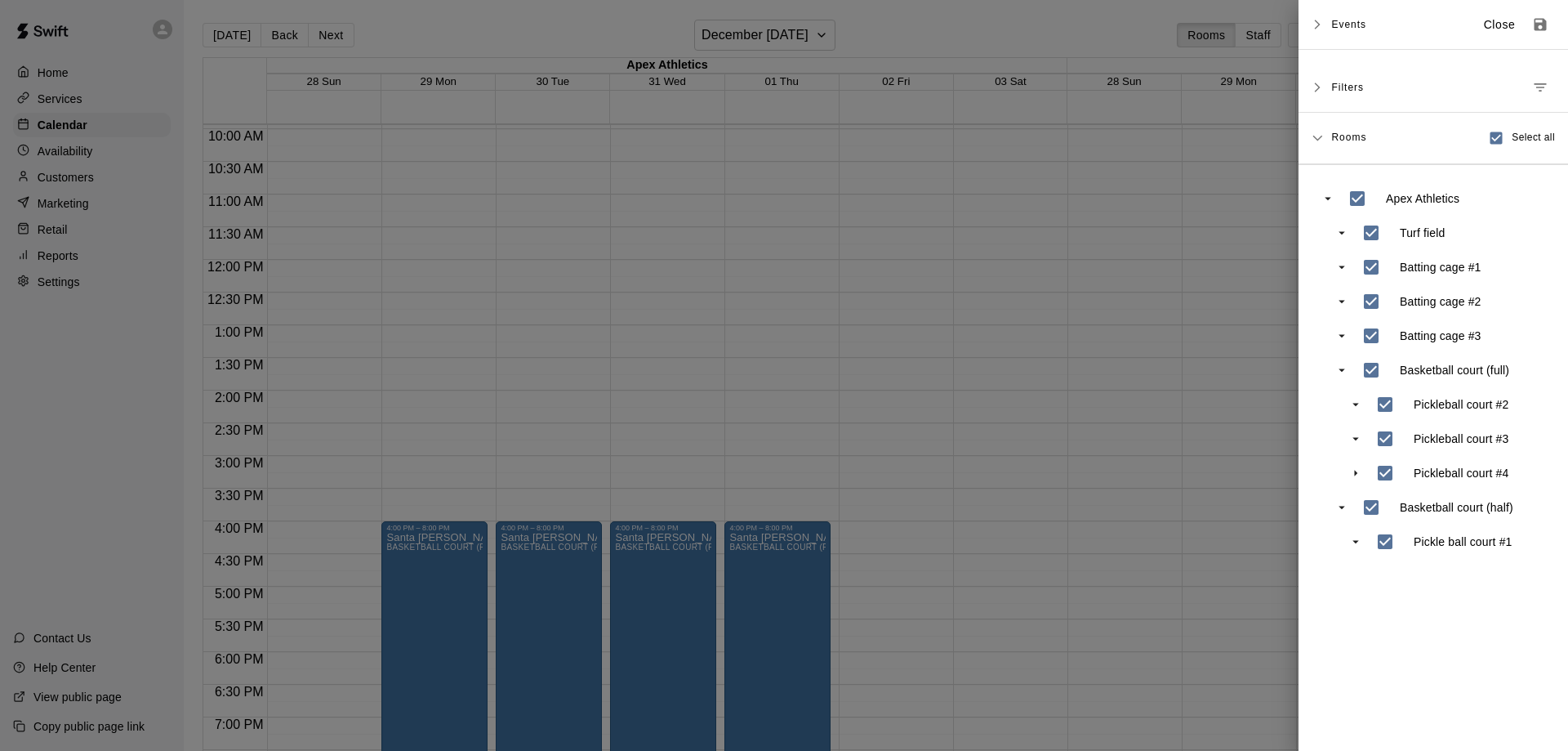
click at [1214, 232] on div at bounding box center [784, 376] width 1568 height 751
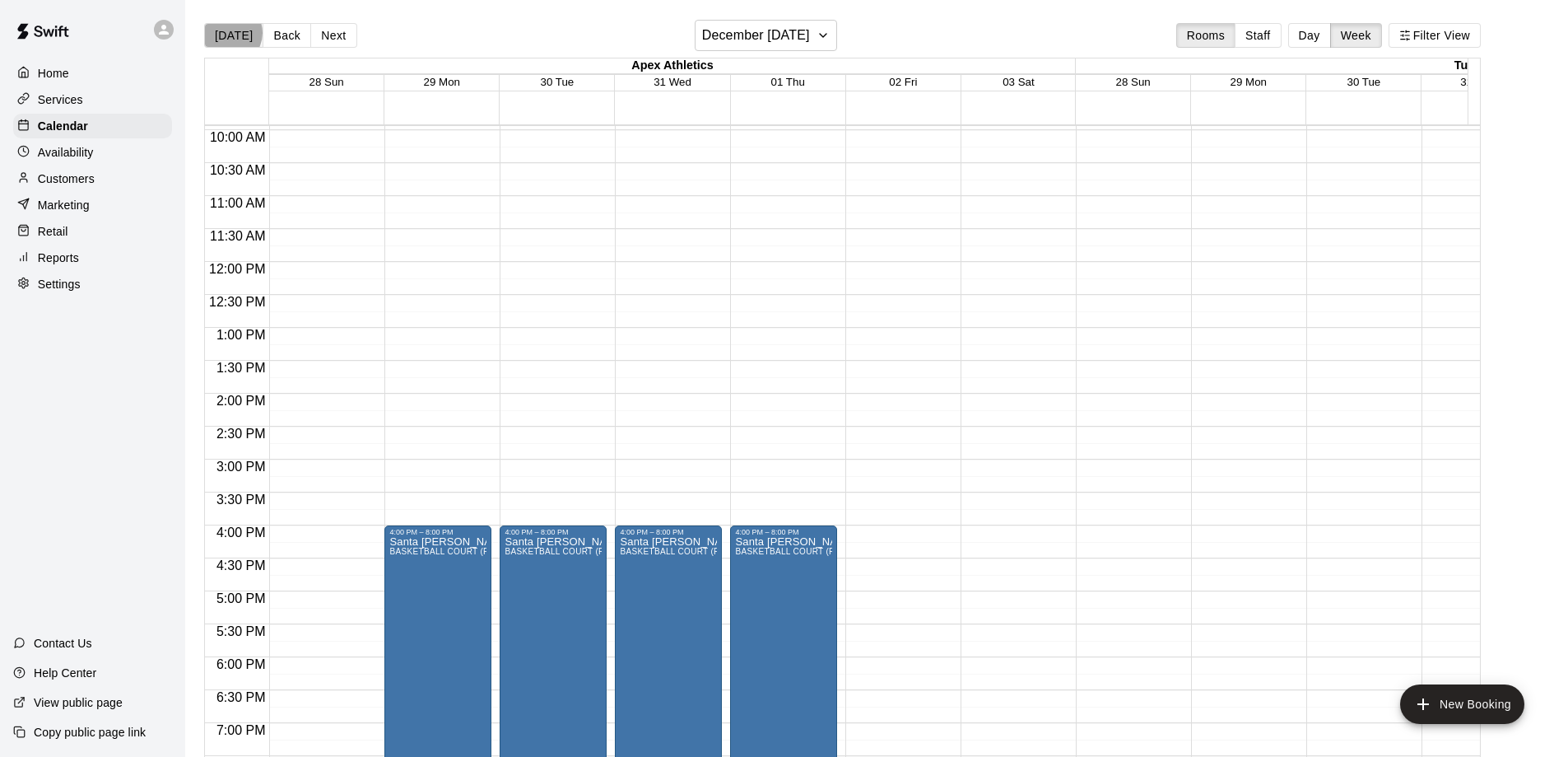
click at [229, 32] on button "[DATE]" at bounding box center [233, 35] width 59 height 25
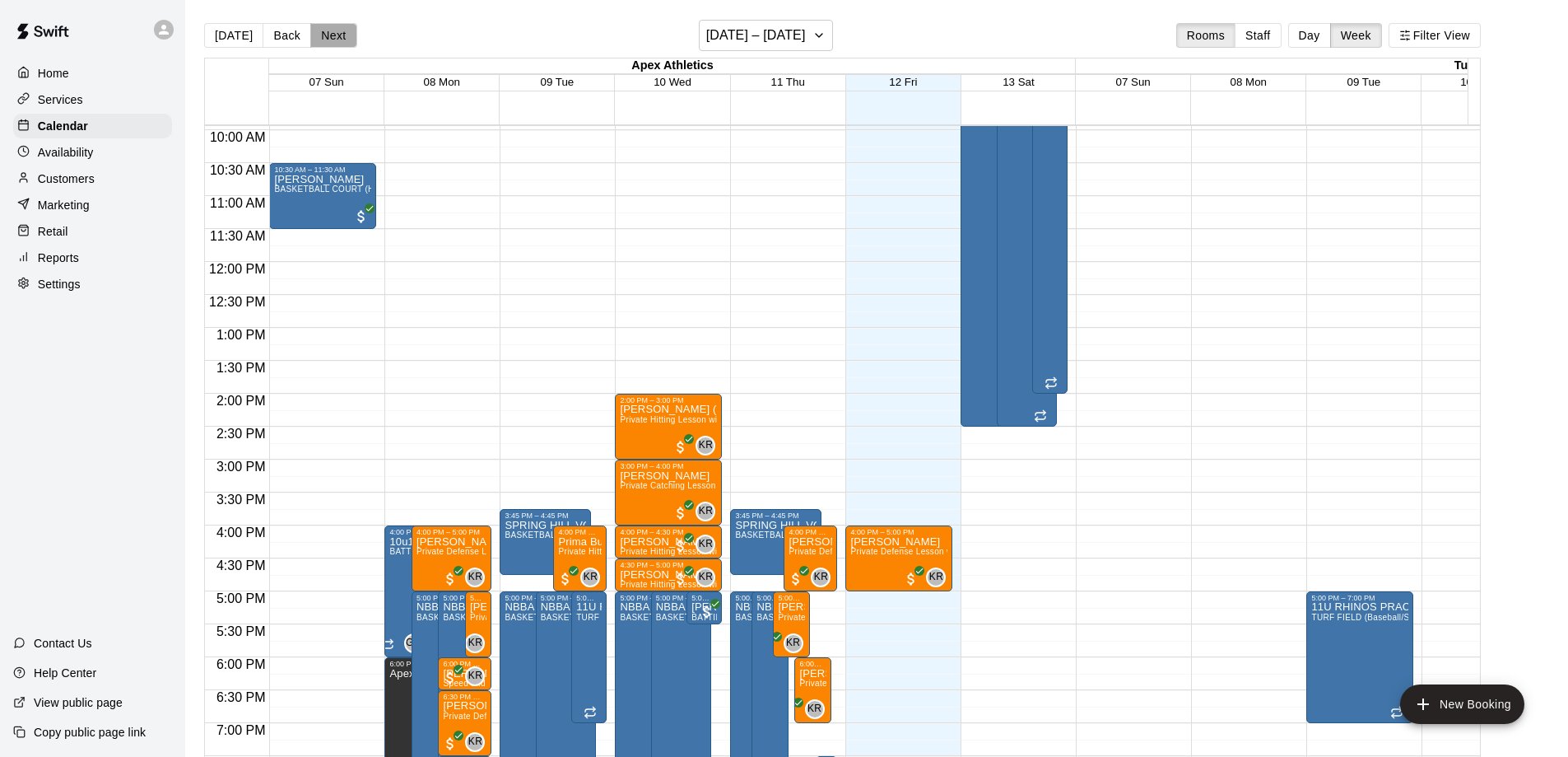
click at [320, 33] on button "Next" at bounding box center [333, 35] width 46 height 25
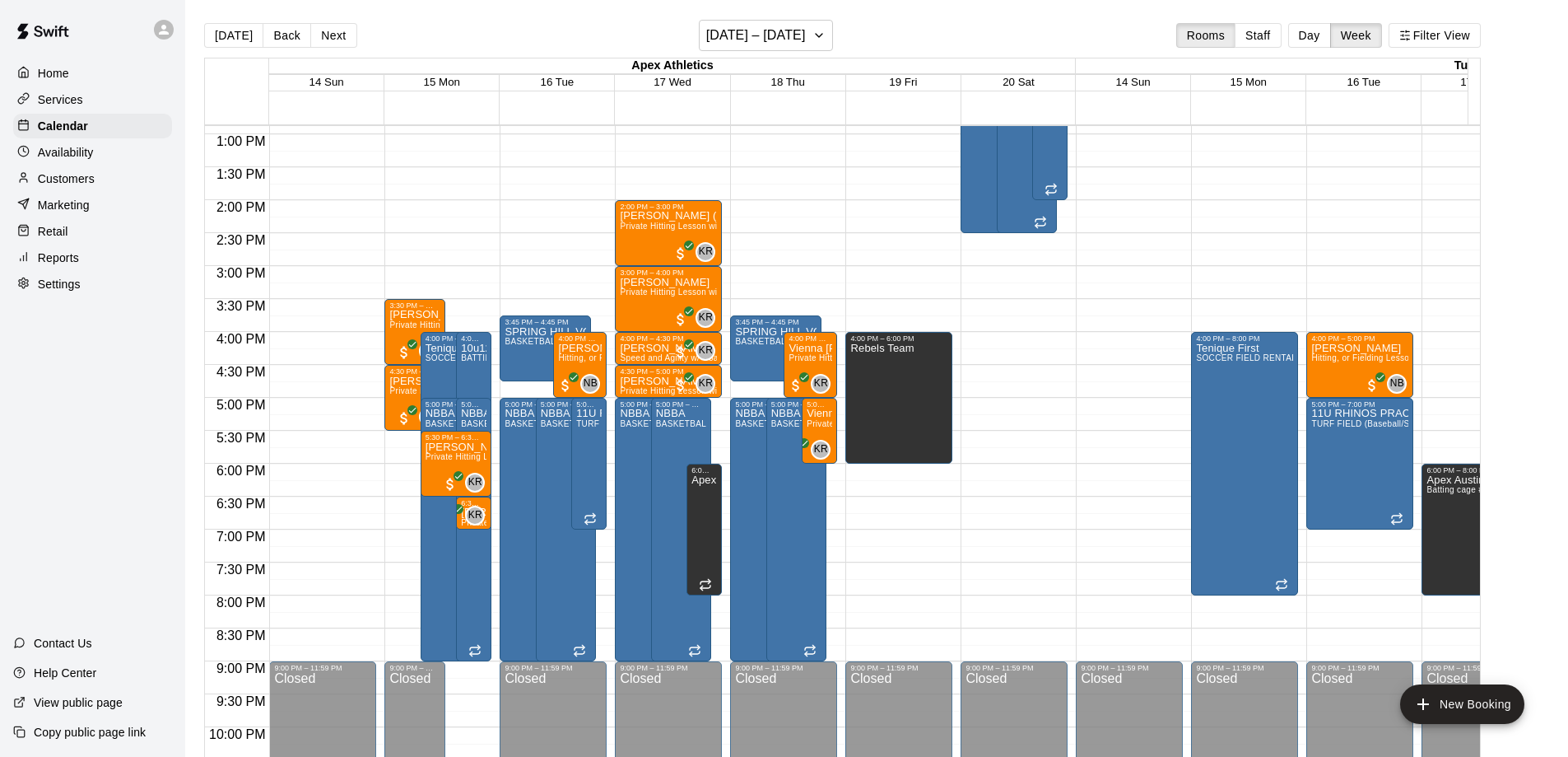
scroll to position [819, 0]
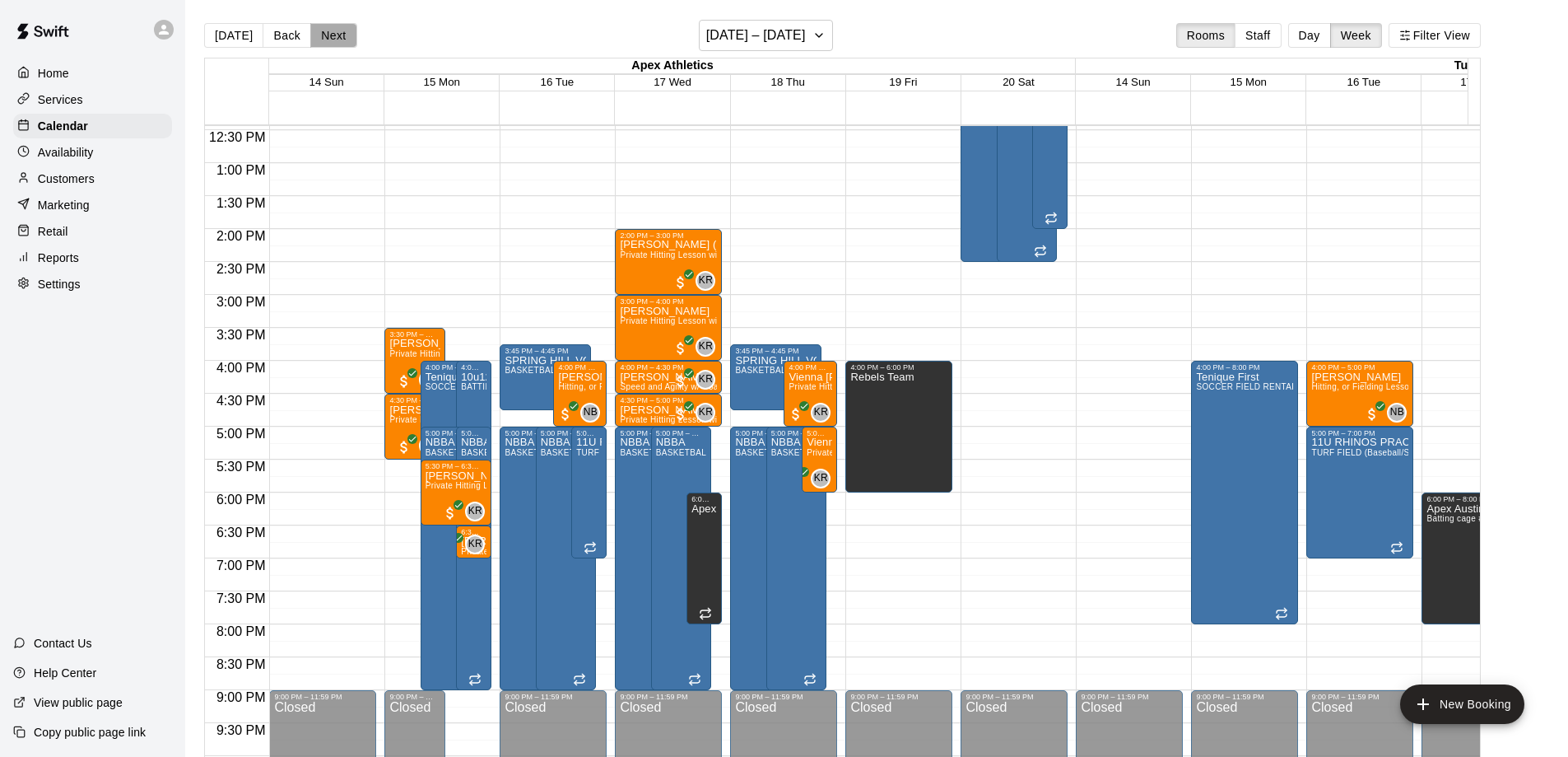
click at [322, 39] on button "Next" at bounding box center [333, 35] width 46 height 25
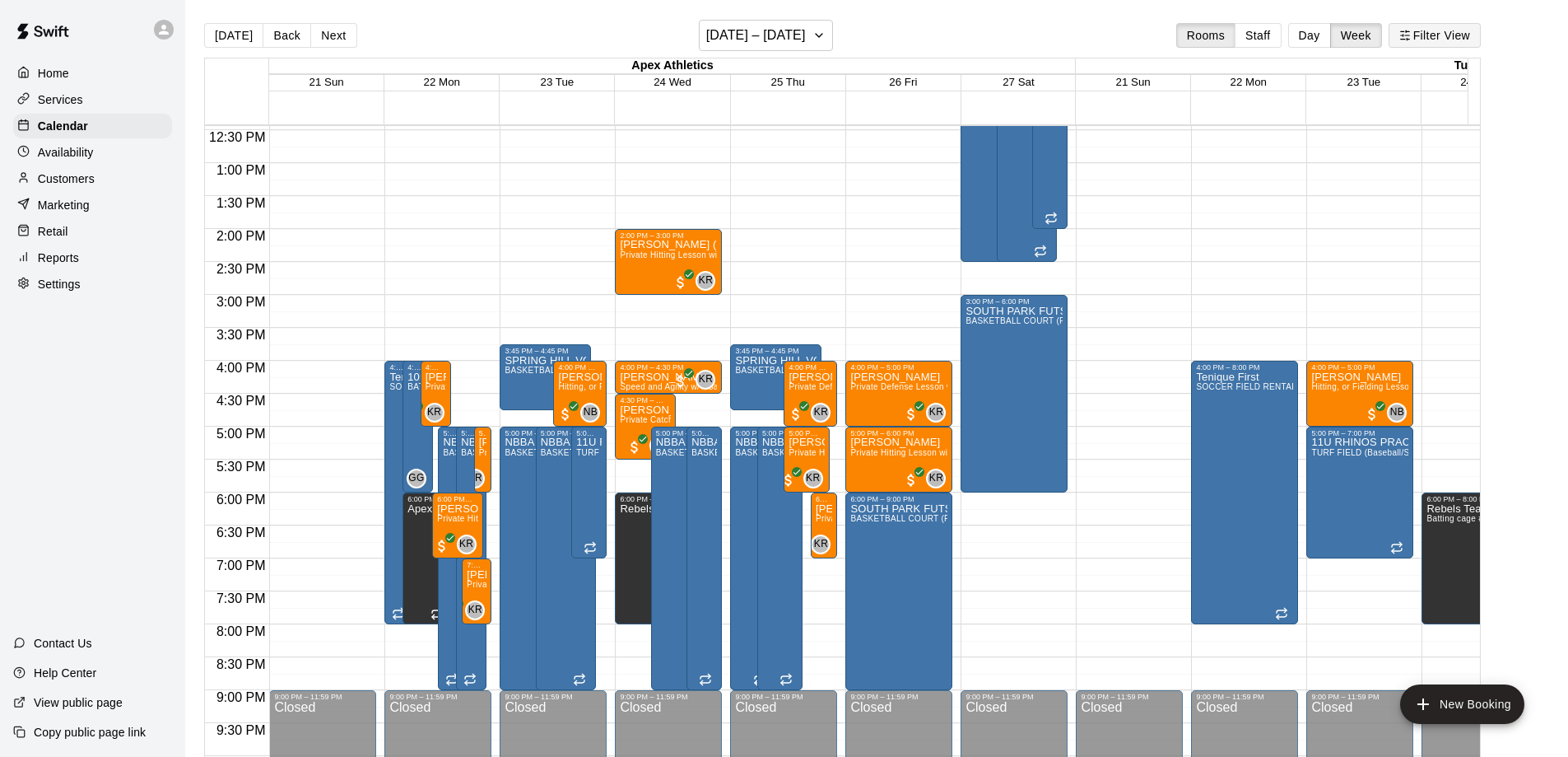
click at [1443, 36] on button "Filter View" at bounding box center [1434, 35] width 92 height 25
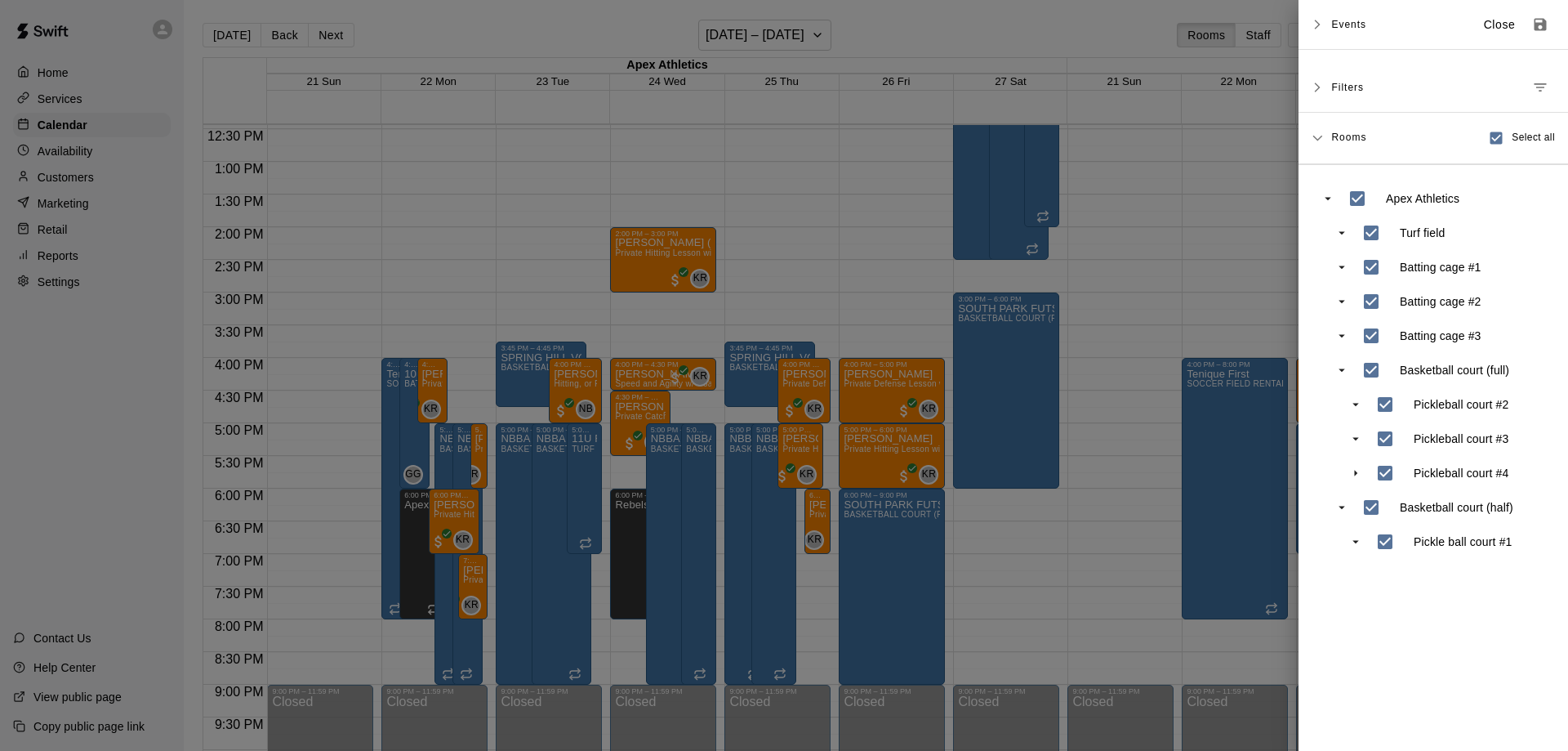
click at [1188, 265] on div at bounding box center [784, 376] width 1568 height 751
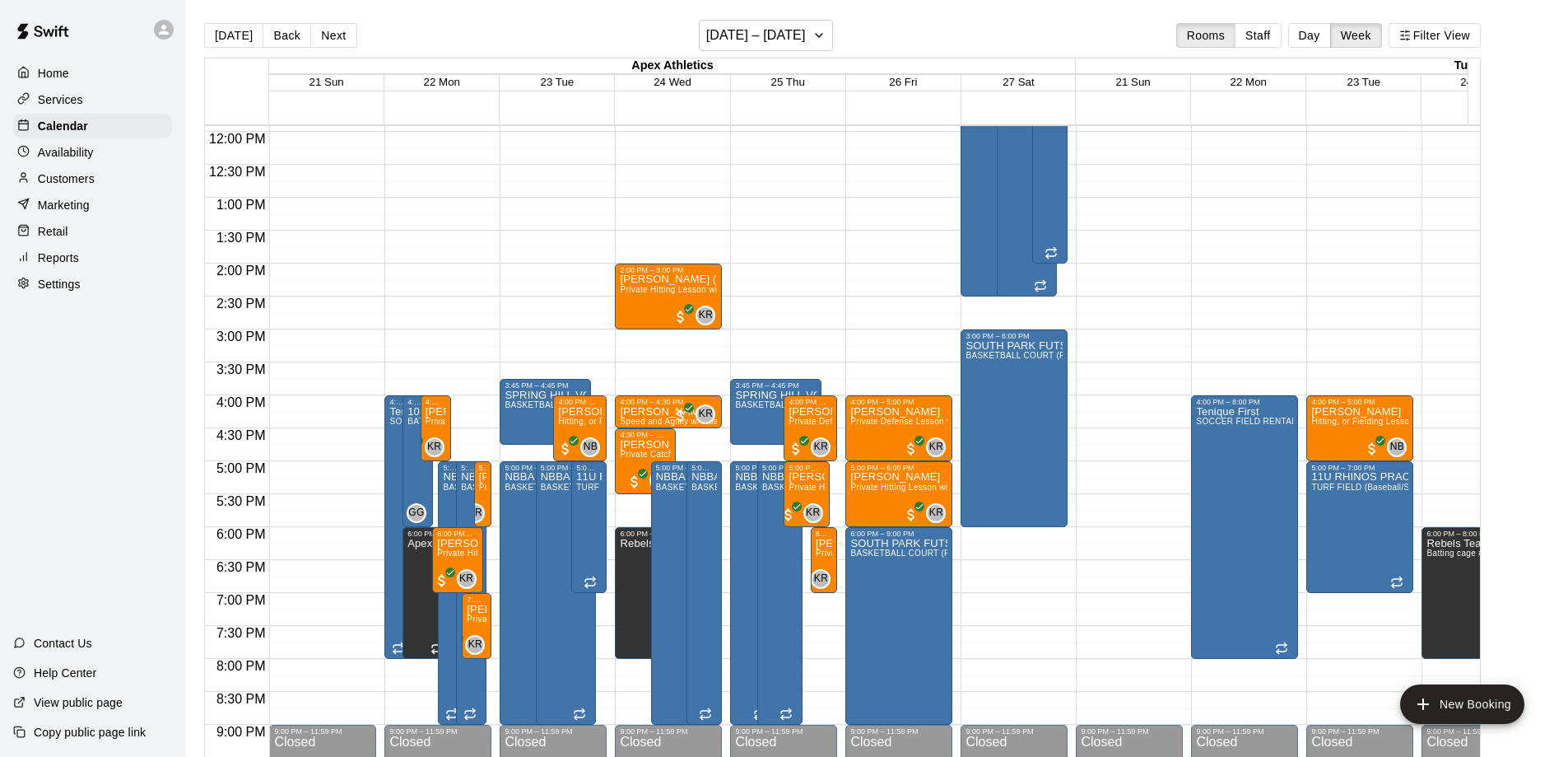
scroll to position [768, 0]
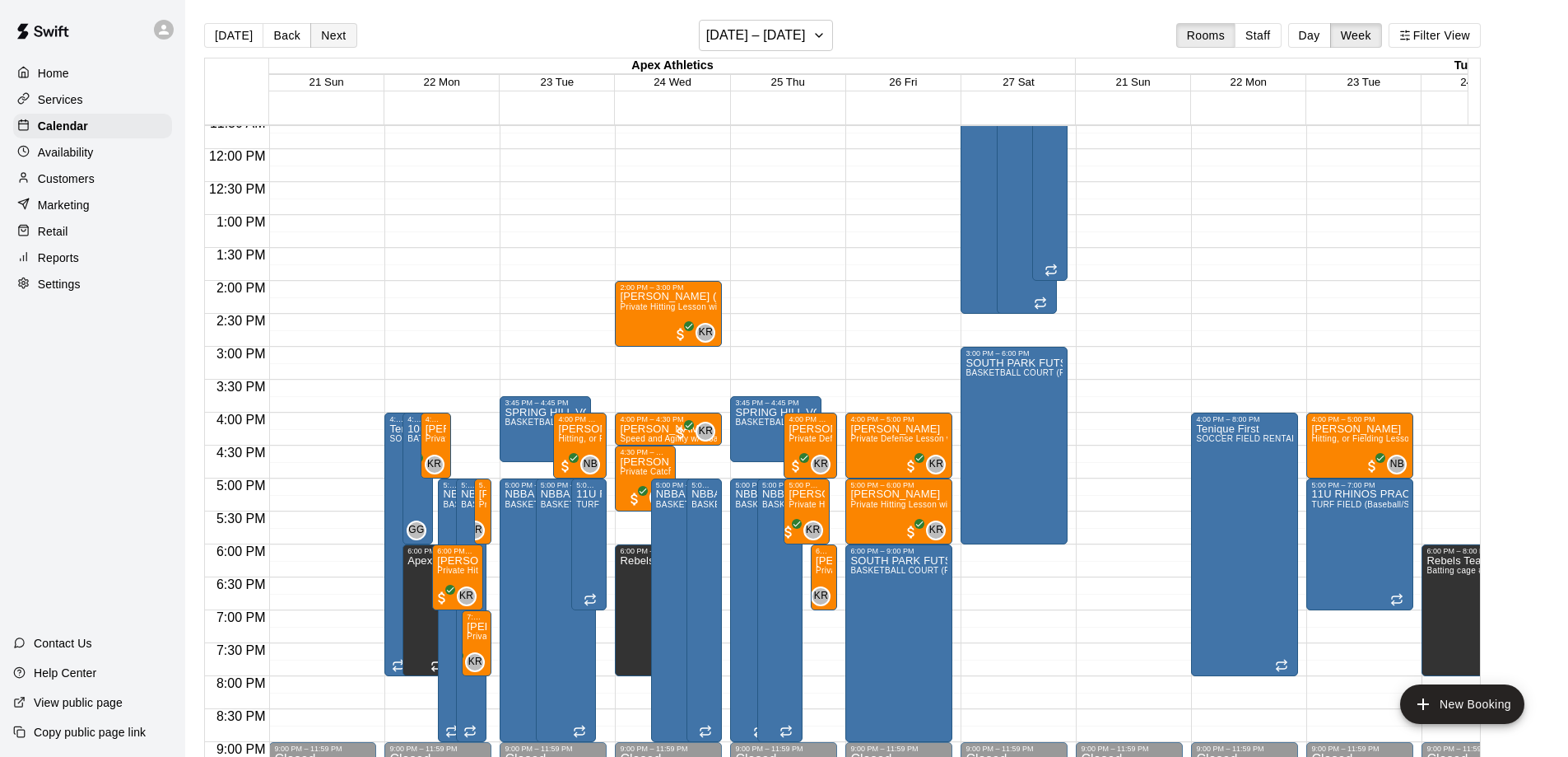
click at [328, 40] on button "Next" at bounding box center [333, 35] width 46 height 25
